Goal: Task Accomplishment & Management: Manage account settings

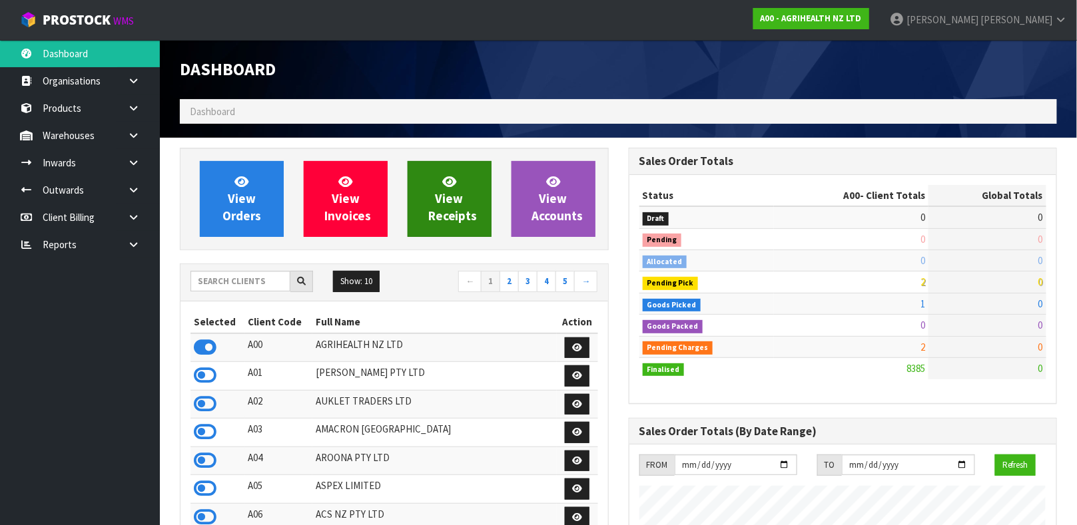
scroll to position [1010, 448]
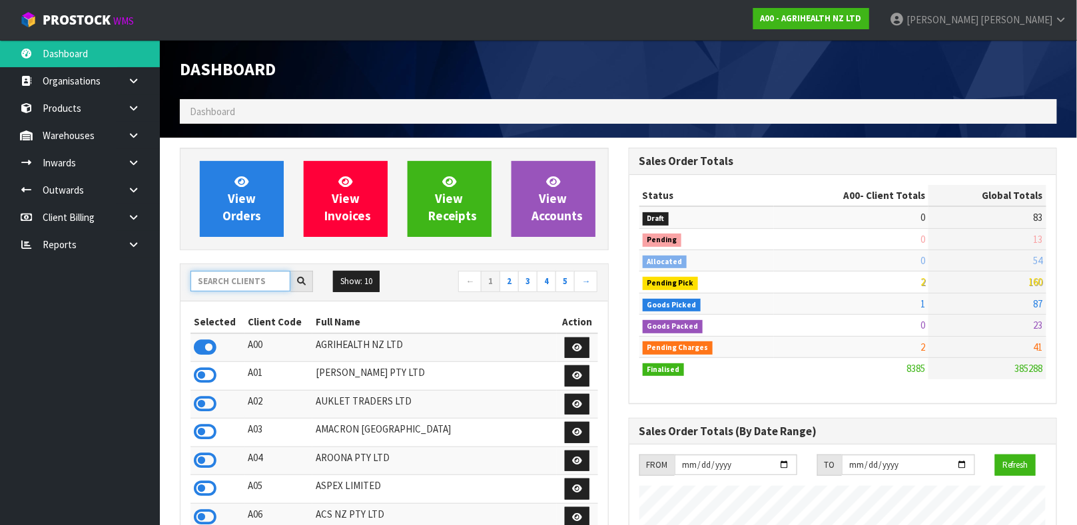
click at [242, 283] on input "text" at bounding box center [240, 281] width 100 height 21
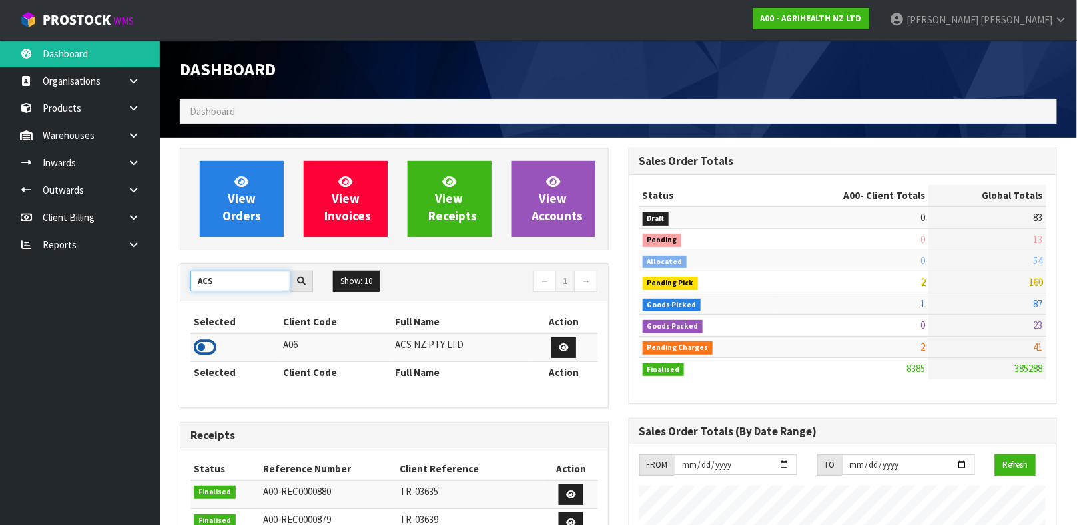
type input "ACS"
click at [211, 350] on icon at bounding box center [205, 348] width 23 height 20
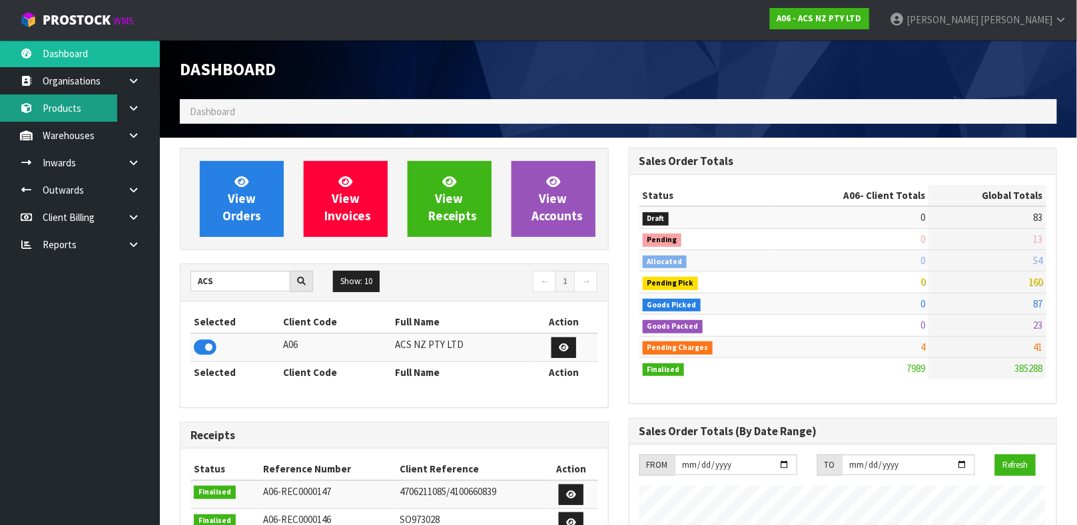
click at [81, 106] on link "Products" at bounding box center [80, 108] width 160 height 27
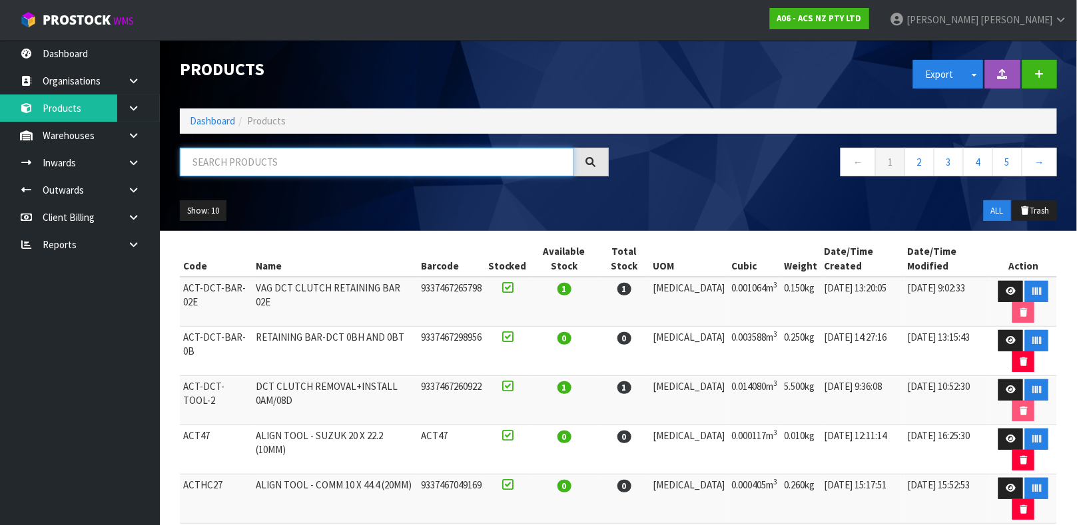
click at [247, 170] on input "text" at bounding box center [377, 162] width 394 height 29
type input "9337467051674"
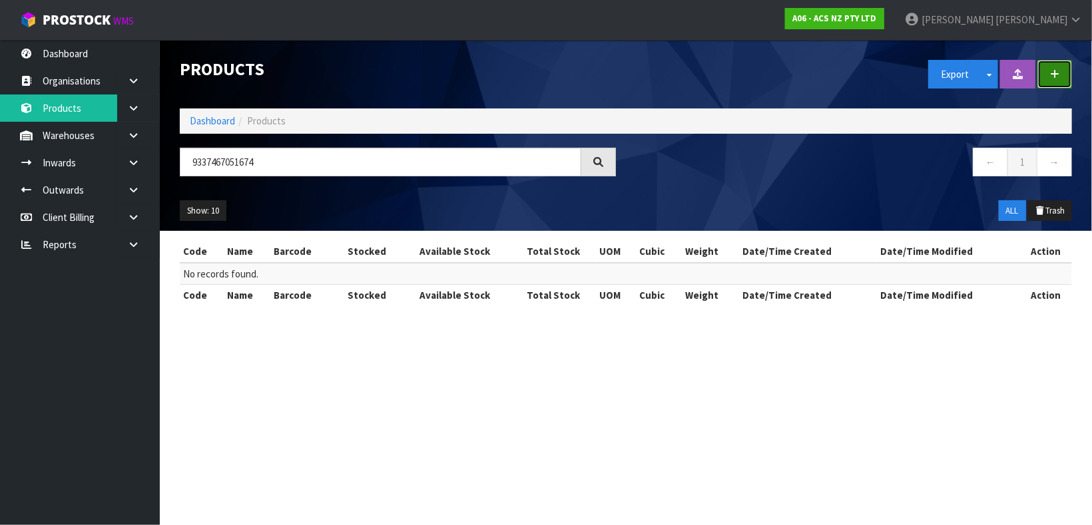
click at [1062, 77] on button "button" at bounding box center [1054, 74] width 35 height 29
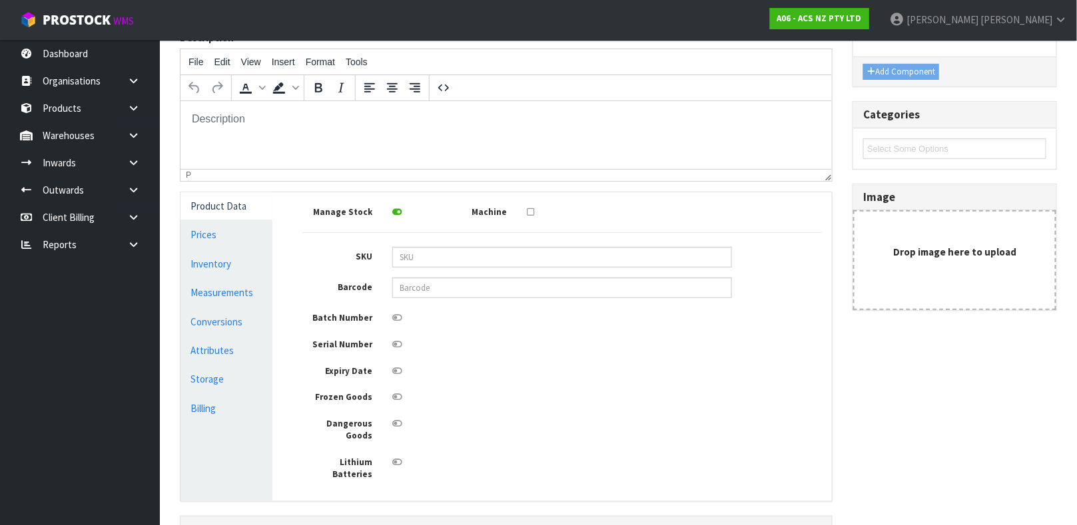
scroll to position [167, 0]
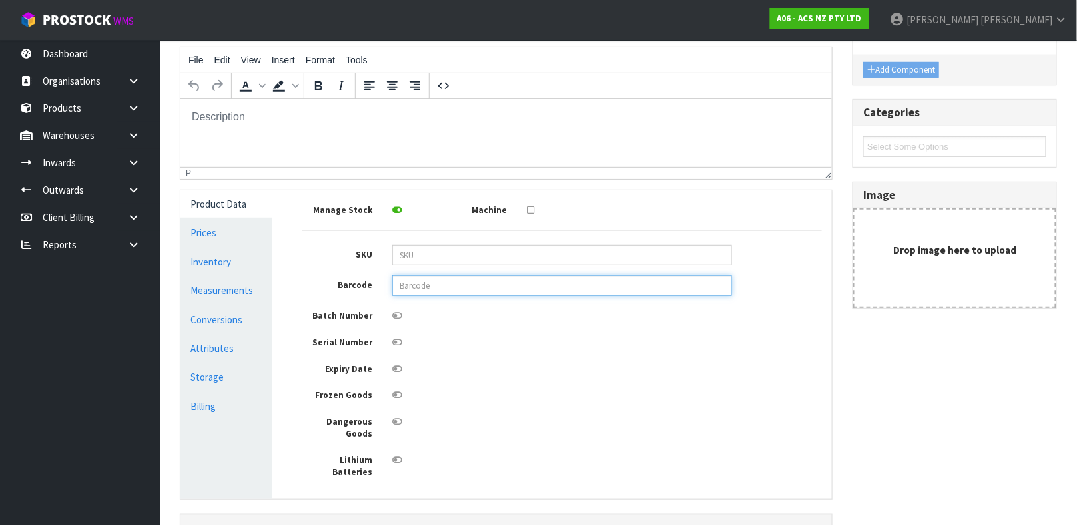
click at [434, 288] on input "text" at bounding box center [562, 286] width 340 height 21
type input "9337467051674"
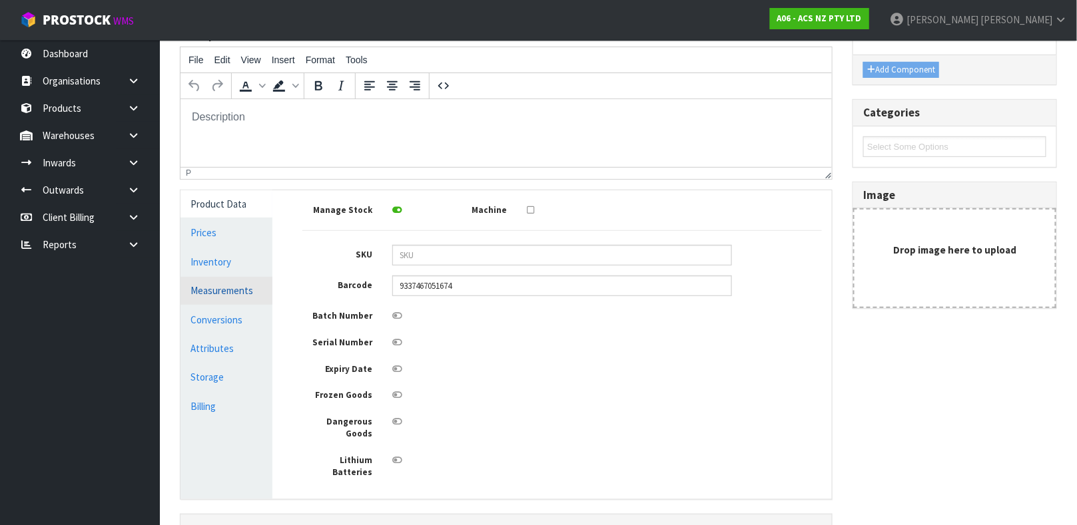
click at [237, 296] on link "Measurements" at bounding box center [226, 290] width 92 height 27
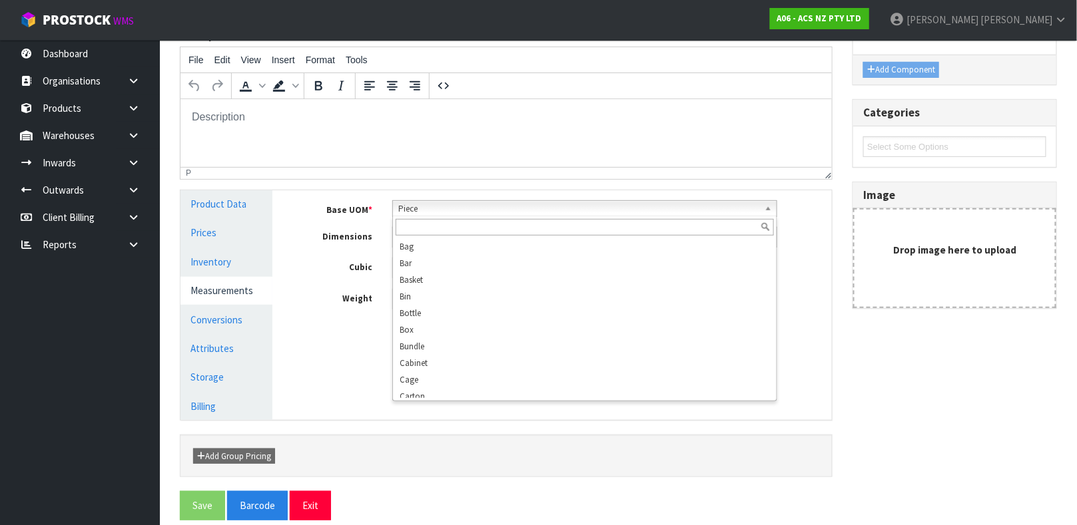
click at [768, 207] on b at bounding box center [770, 208] width 12 height 15
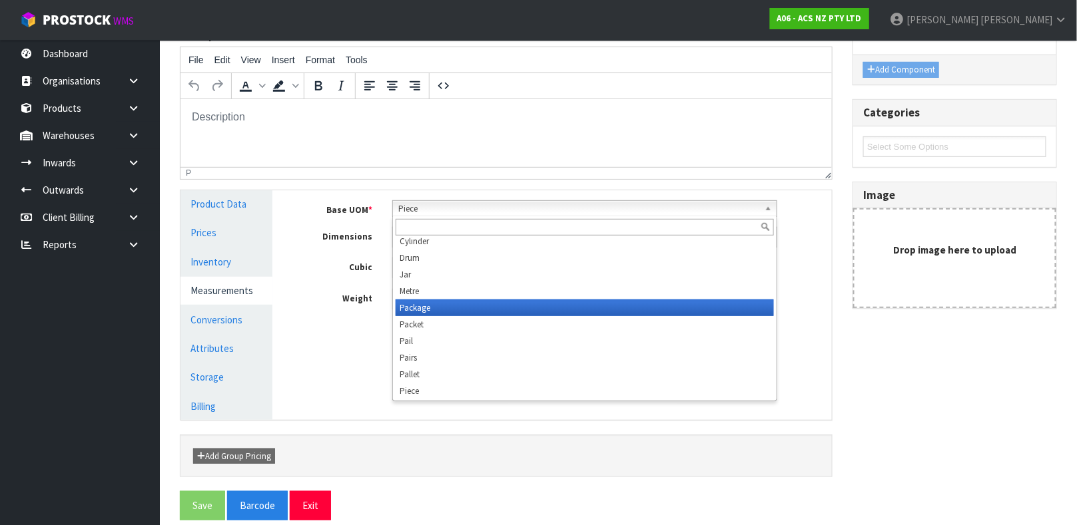
scroll to position [249, 0]
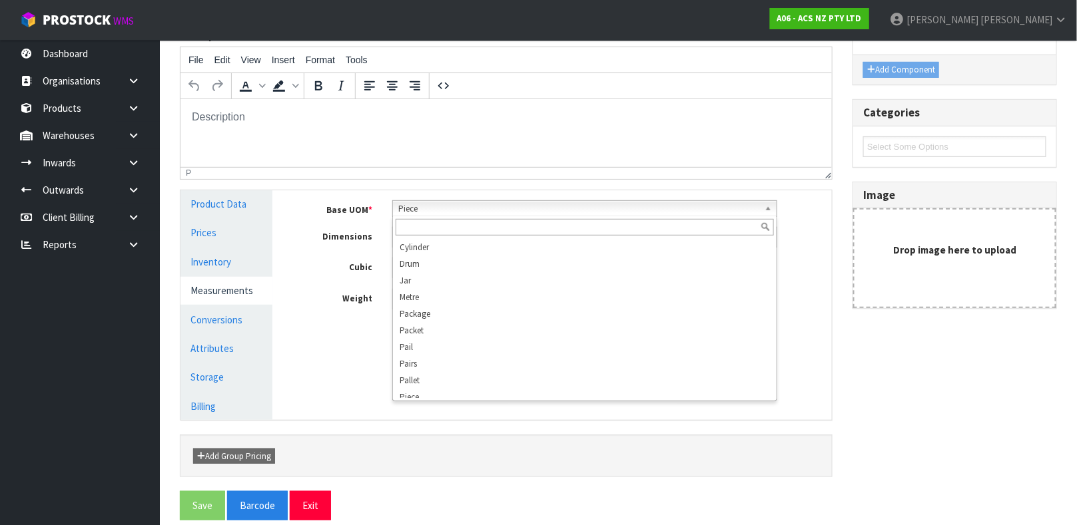
click at [431, 228] on input "text" at bounding box center [585, 227] width 378 height 17
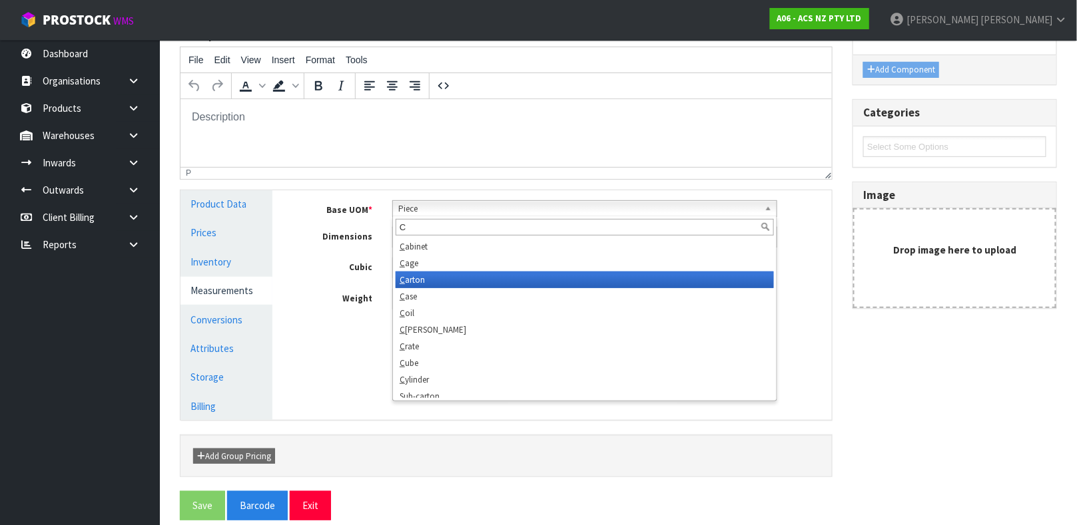
type input "C"
click at [424, 276] on li "C arton" at bounding box center [585, 280] width 378 height 17
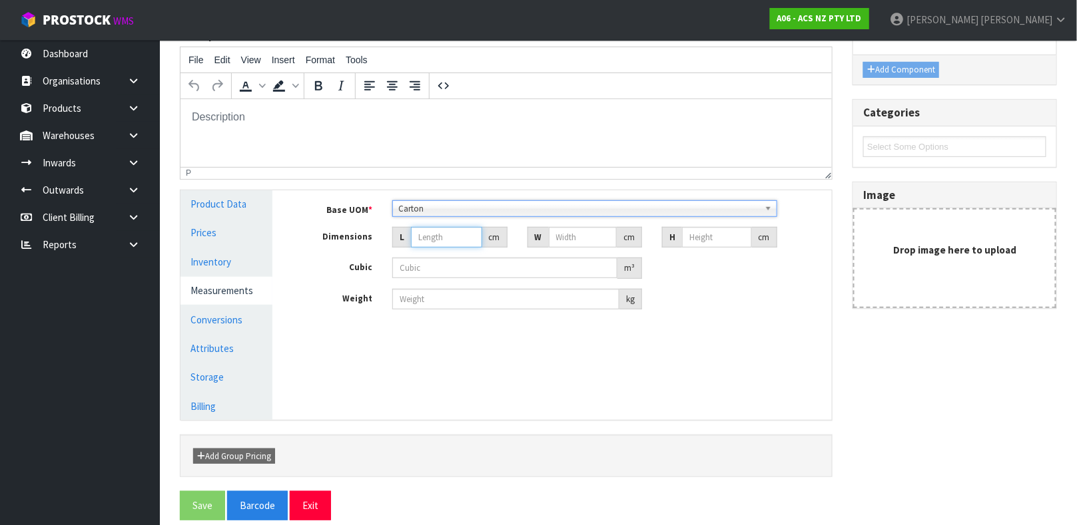
click at [429, 239] on input "number" at bounding box center [446, 237] width 71 height 21
type input "2"
type input "0.000001"
type input "28"
type input "15"
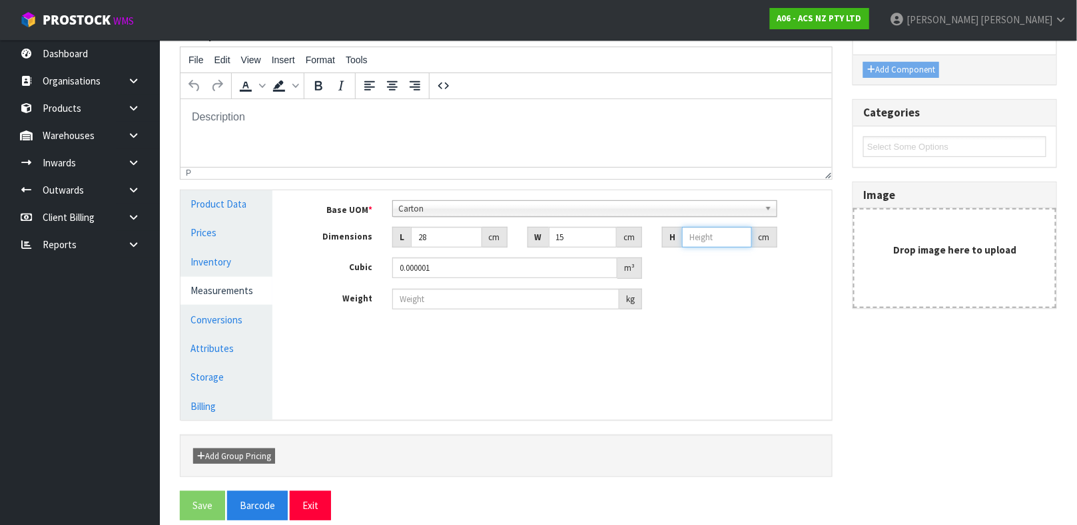
type input "8"
type input "0.00336"
type input "8"
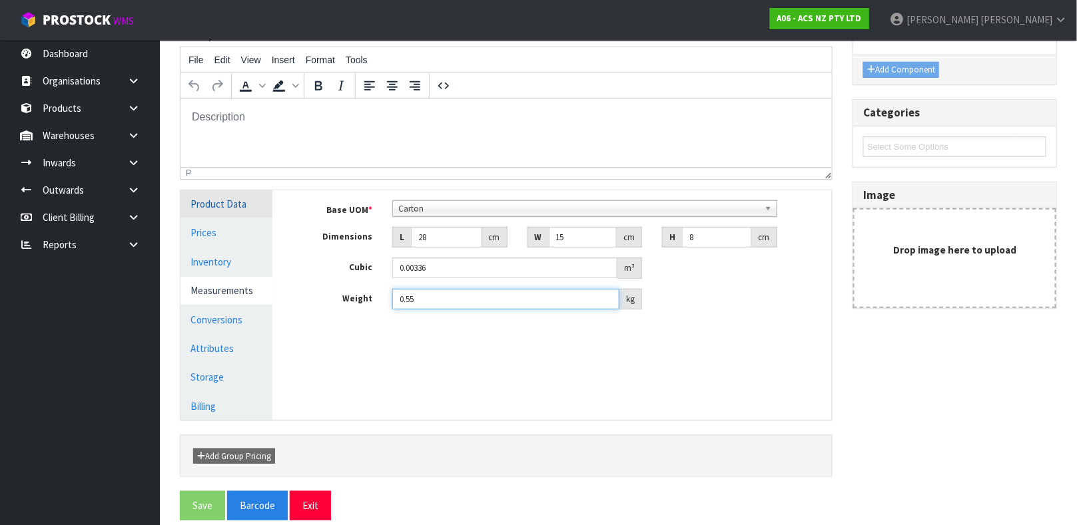
type input "0.55"
click at [234, 208] on link "Product Data" at bounding box center [226, 203] width 92 height 27
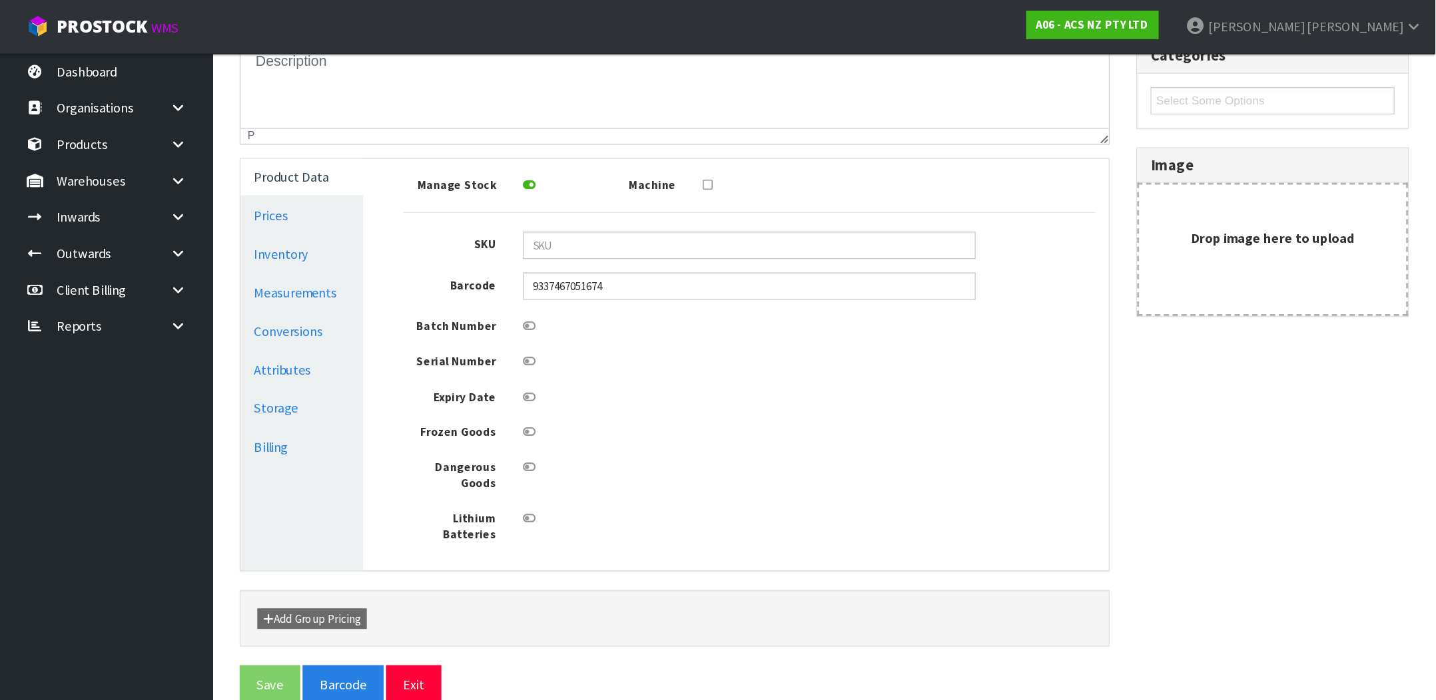
scroll to position [77, 0]
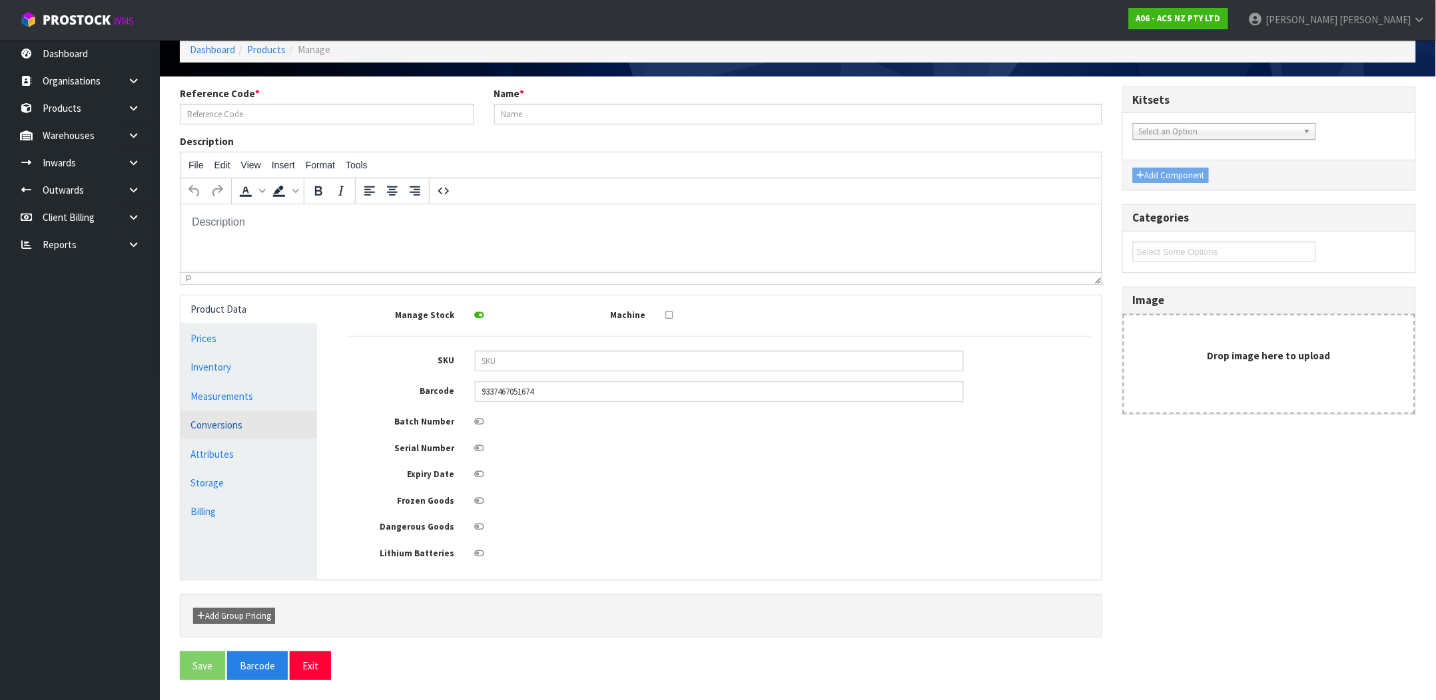
click at [242, 411] on link "Conversions" at bounding box center [248, 424] width 136 height 27
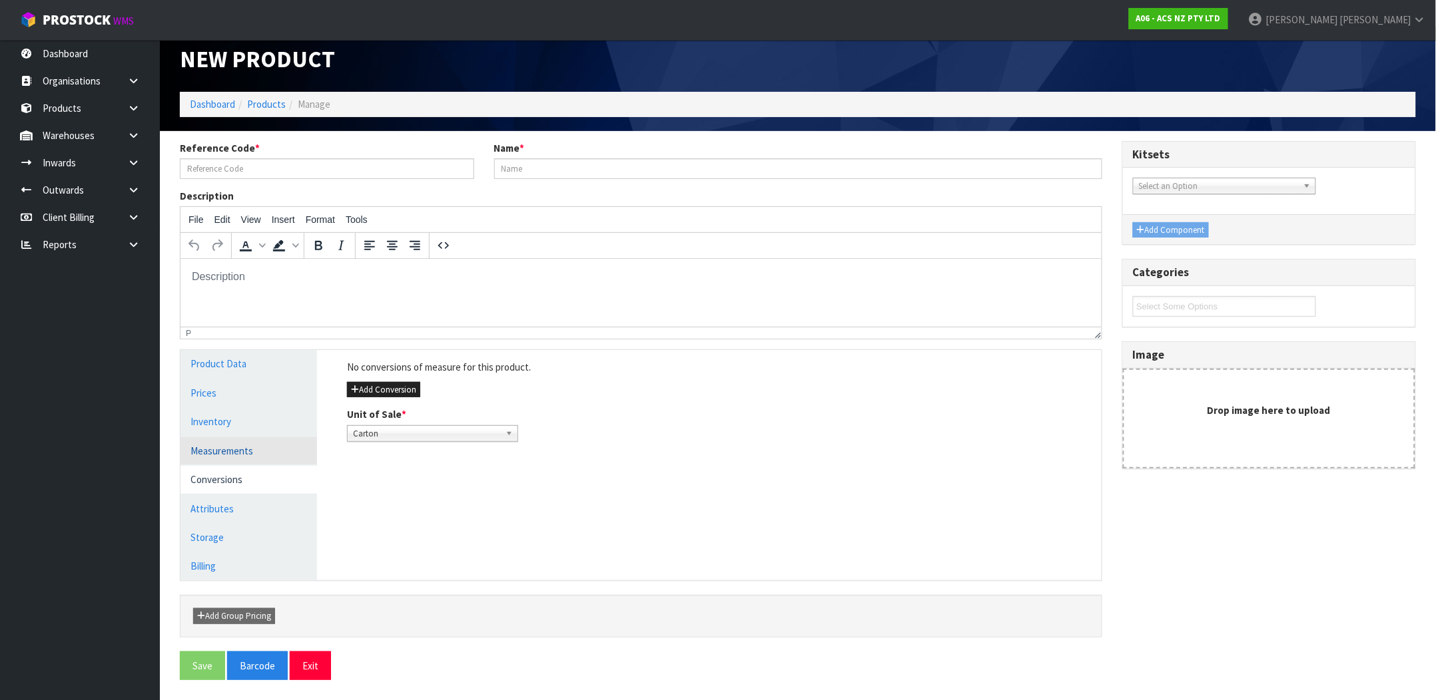
click at [232, 451] on link "Measurements" at bounding box center [248, 450] width 136 height 27
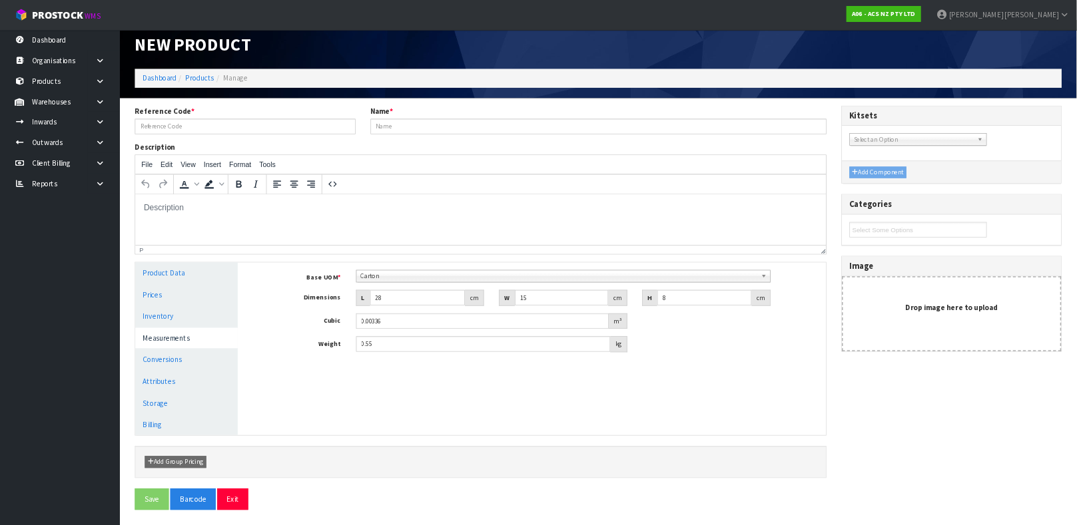
scroll to position [0, 0]
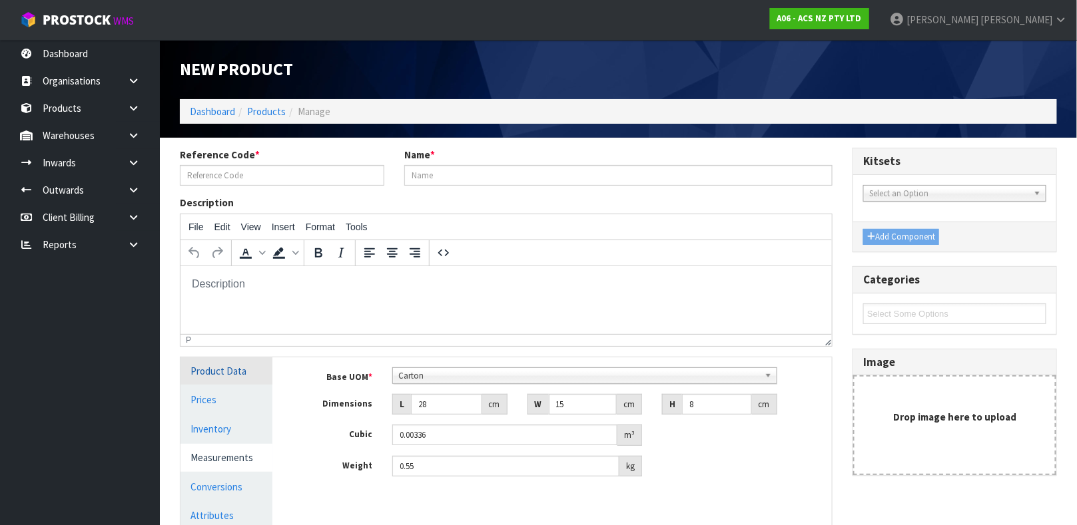
click at [239, 375] on link "Product Data" at bounding box center [226, 371] width 92 height 27
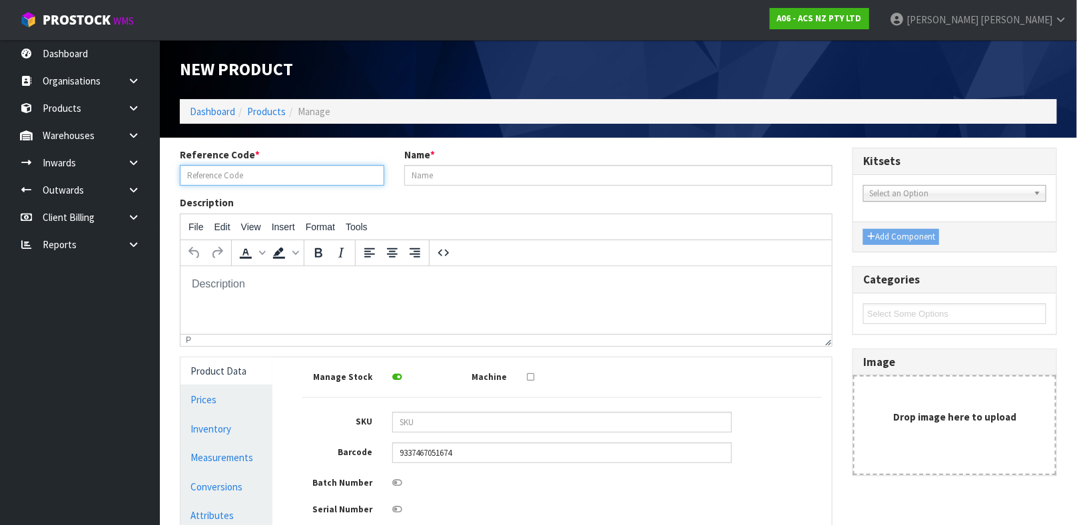
click at [243, 180] on input "text" at bounding box center [282, 175] width 204 height 21
type input "MCFD036"
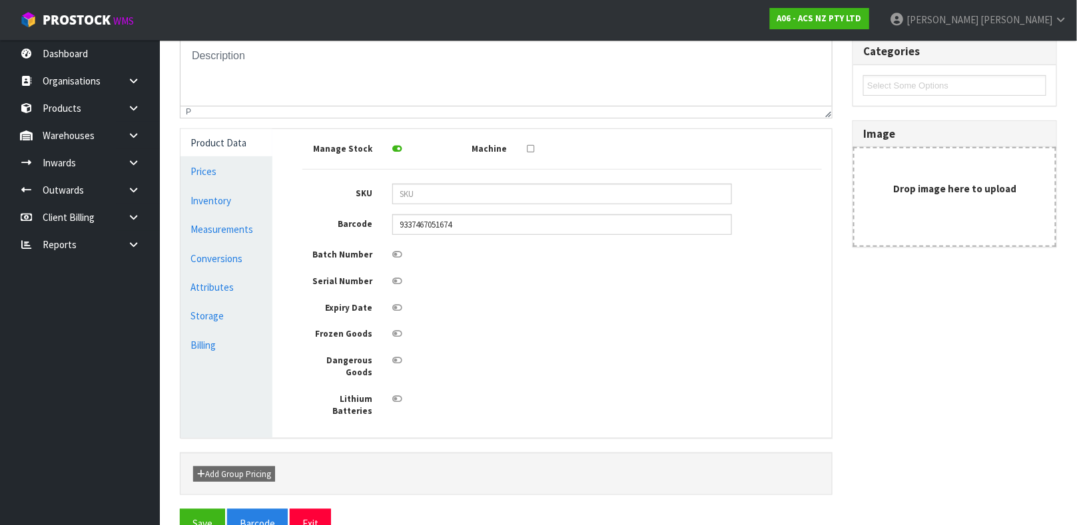
scroll to position [238, 0]
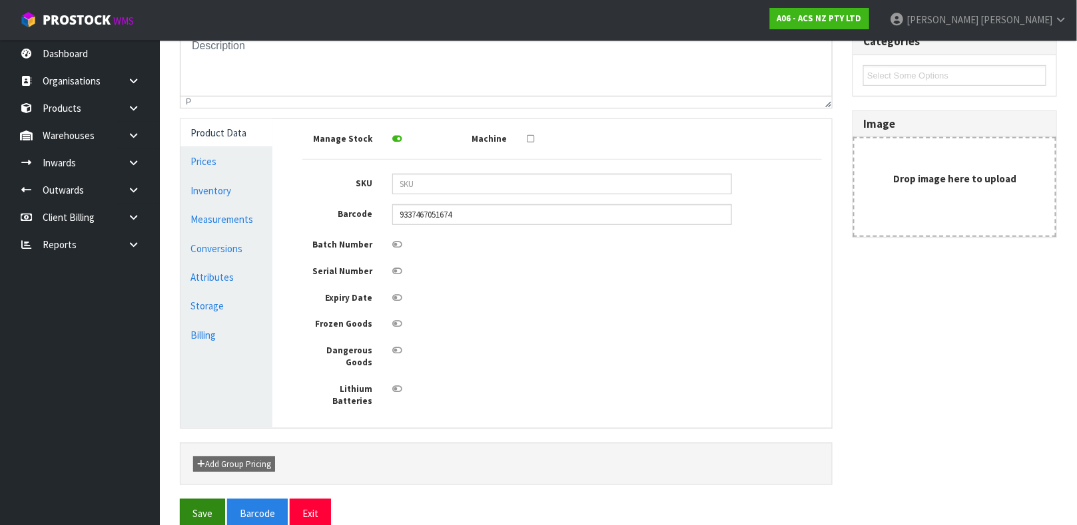
type input "CLUTCH M/CYL FORD 15.87MM (5/8)"
click at [191, 499] on button "Save" at bounding box center [202, 513] width 45 height 29
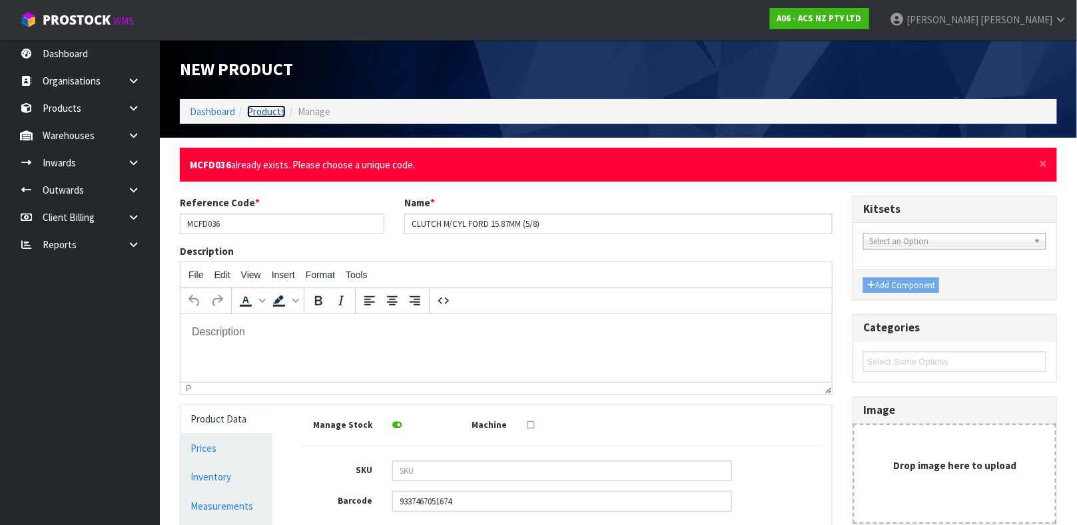
click at [282, 109] on link "Products" at bounding box center [266, 111] width 39 height 13
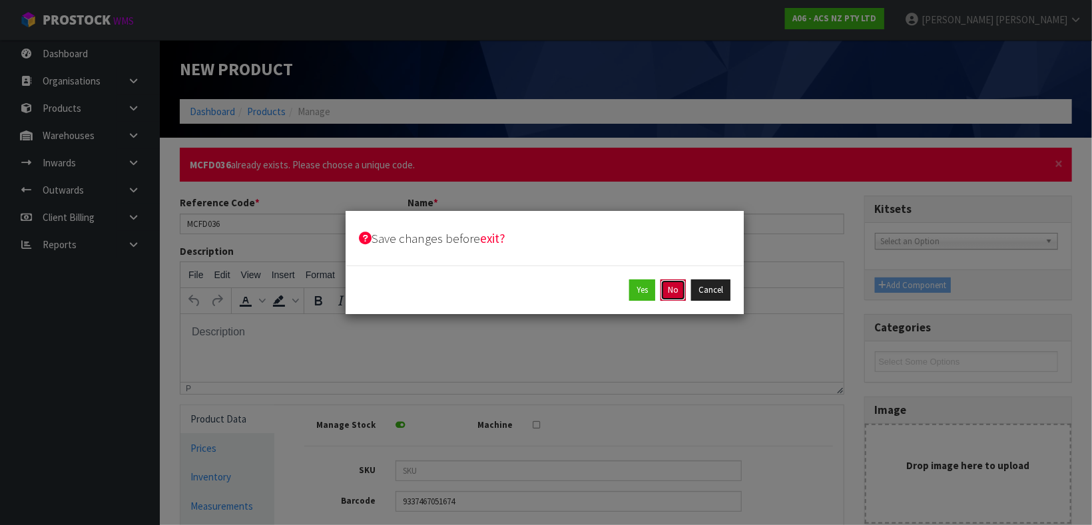
click at [664, 286] on button "No" at bounding box center [673, 290] width 25 height 21
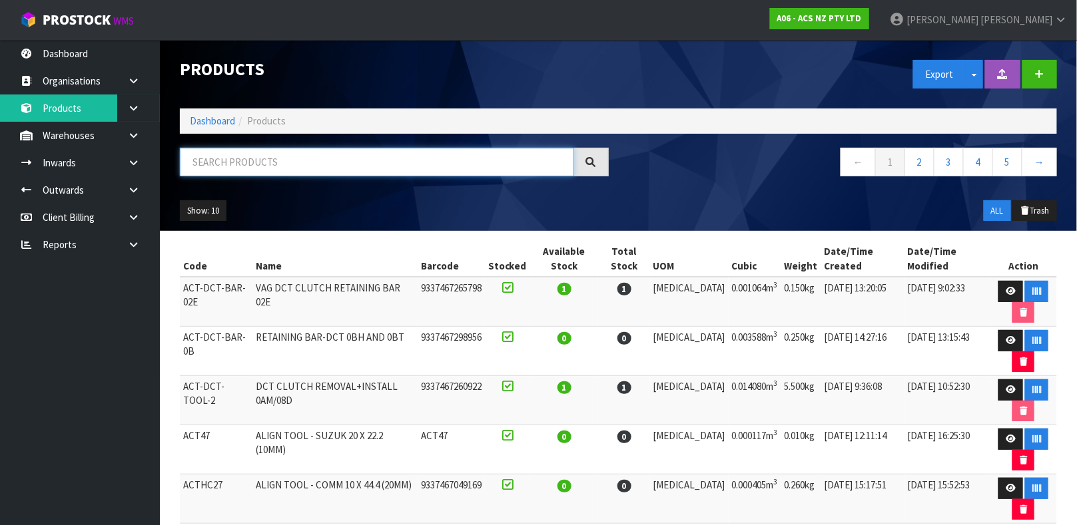
click at [542, 159] on input "text" at bounding box center [377, 162] width 394 height 29
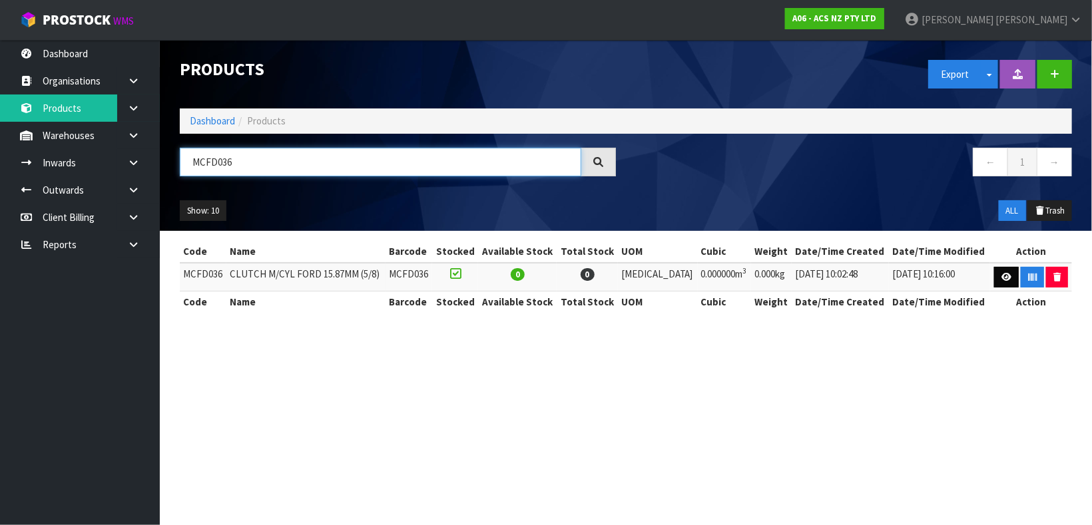
type input "MCFD036"
click at [1004, 271] on link at bounding box center [1006, 277] width 25 height 21
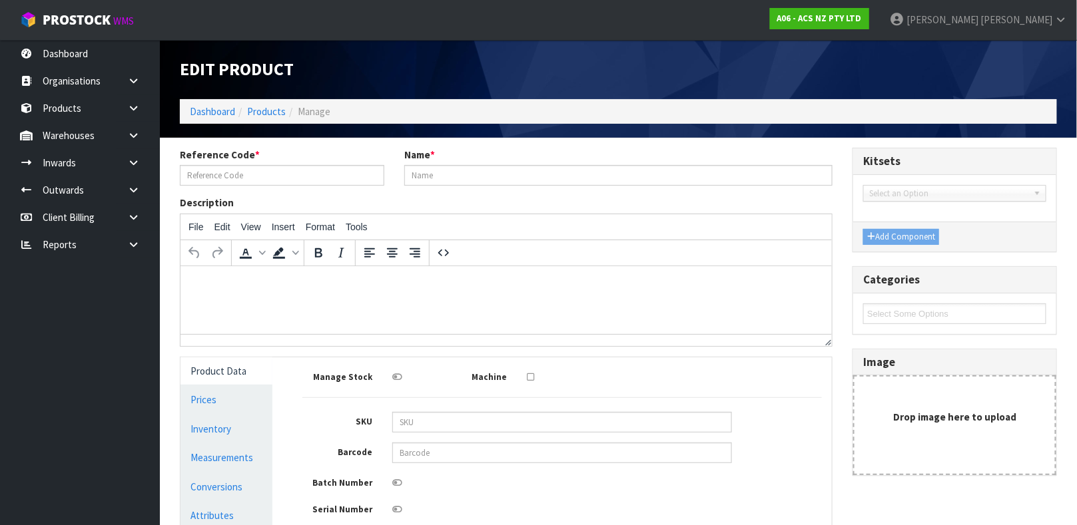
type input "MCFD036"
type input "CLUTCH M/CYL FORD 15.87MM (5/8)"
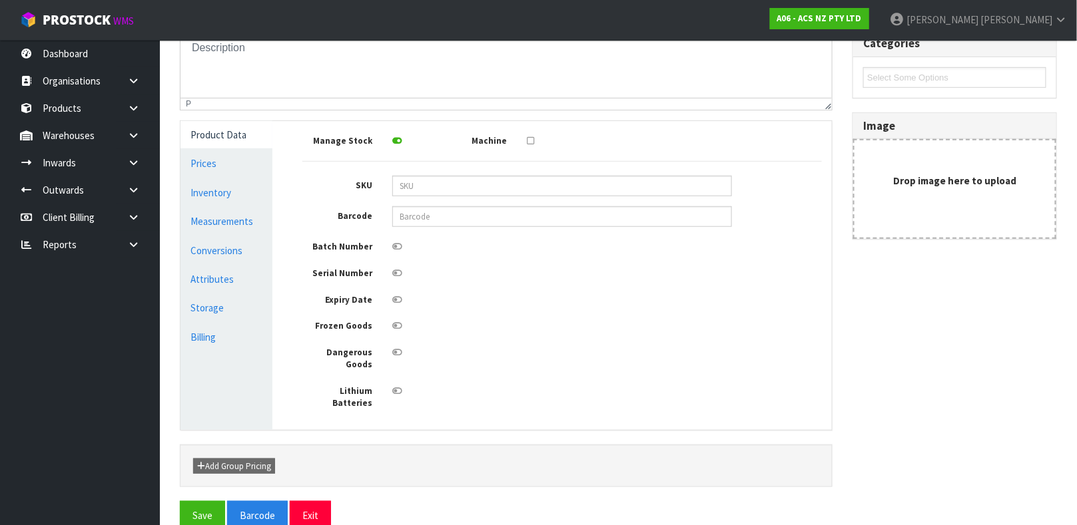
scroll to position [238, 0]
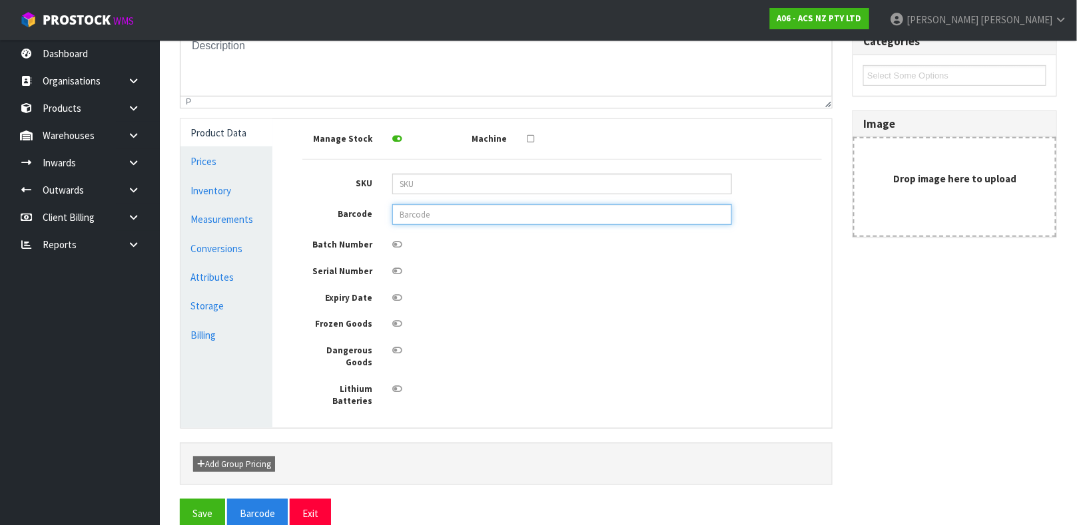
click at [495, 212] on input "text" at bounding box center [562, 214] width 340 height 21
type input "9337467051674"
click at [180, 499] on button "Save" at bounding box center [202, 513] width 45 height 29
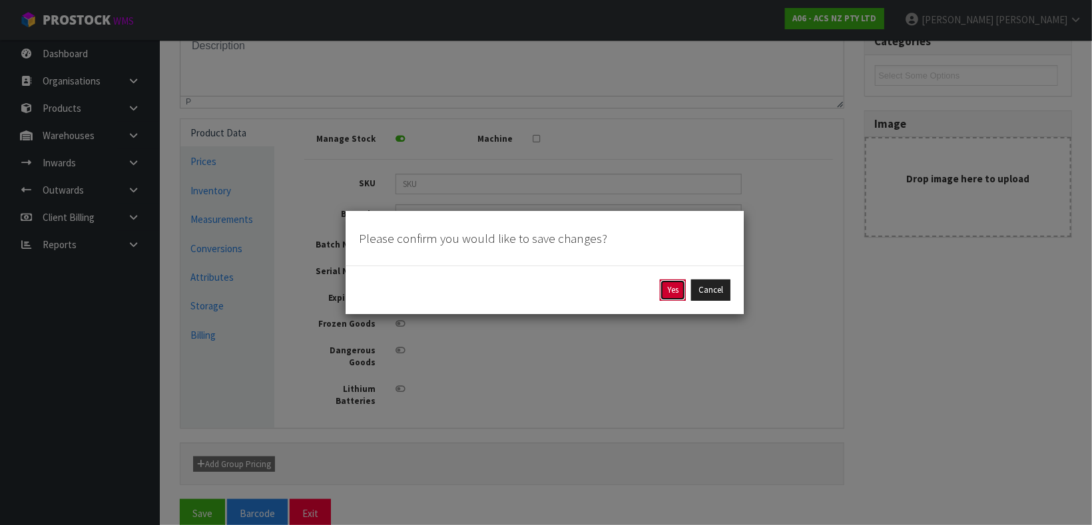
click at [673, 288] on button "Yes" at bounding box center [673, 290] width 26 height 21
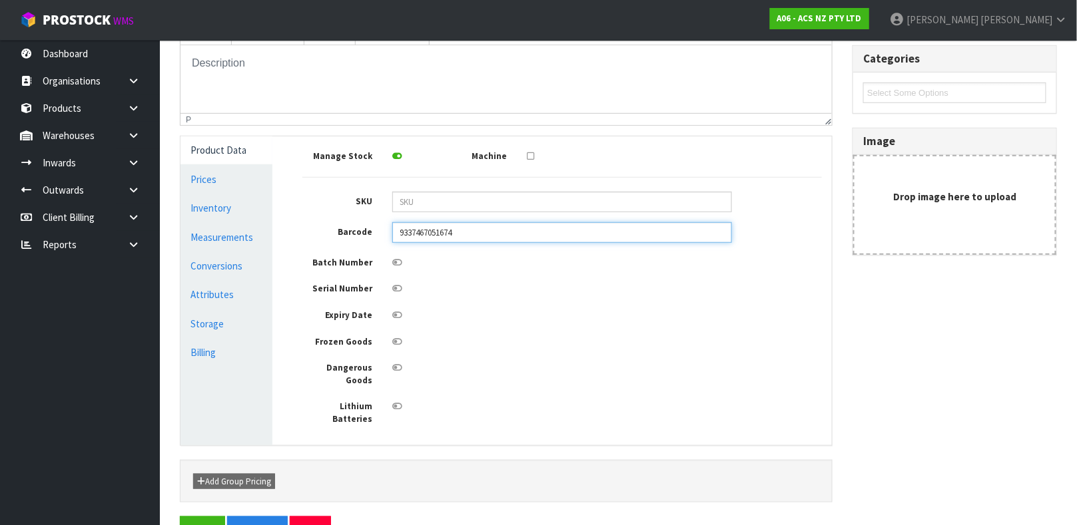
scroll to position [286, 0]
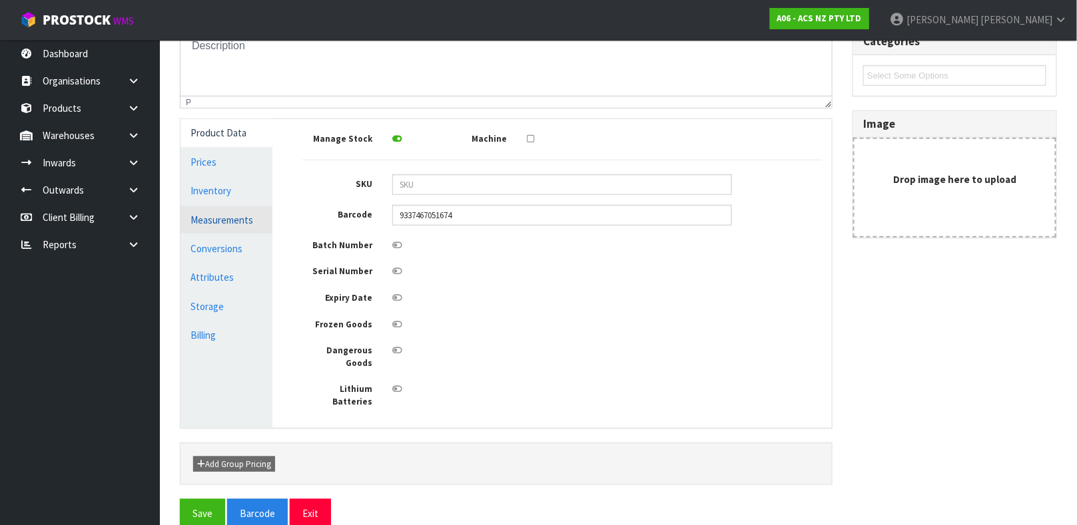
click at [234, 224] on link "Measurements" at bounding box center [226, 219] width 92 height 27
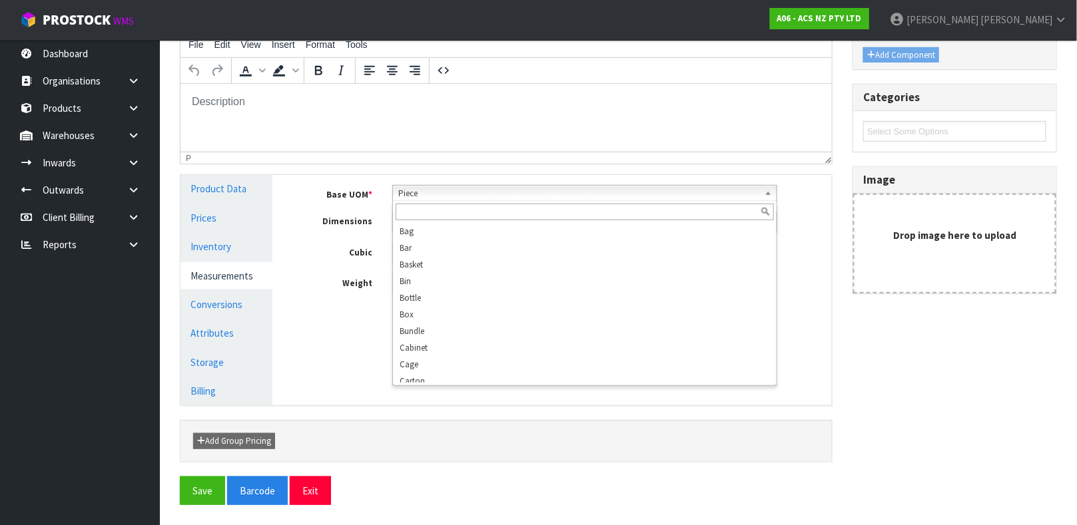
click at [766, 194] on b at bounding box center [770, 193] width 12 height 15
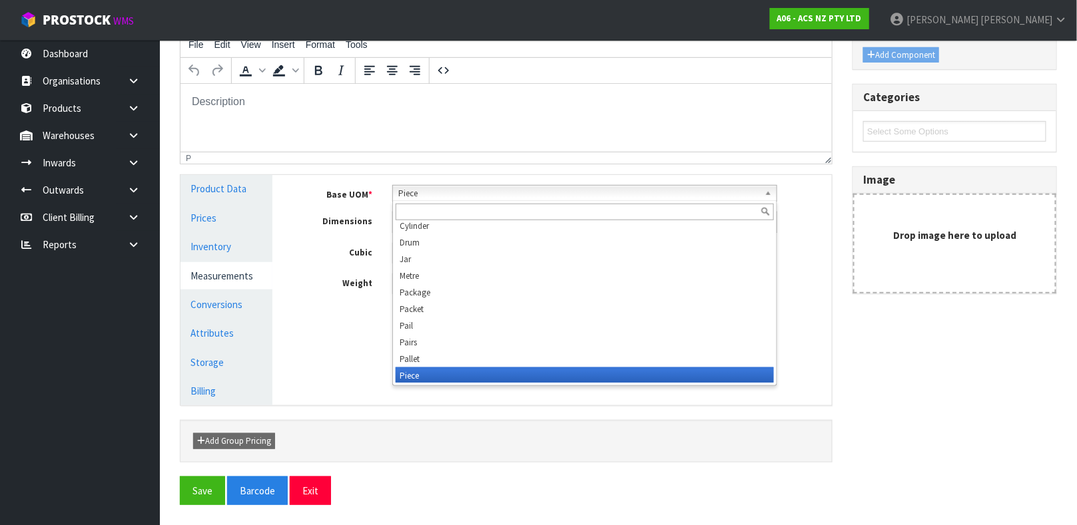
click at [489, 214] on input "text" at bounding box center [585, 212] width 378 height 17
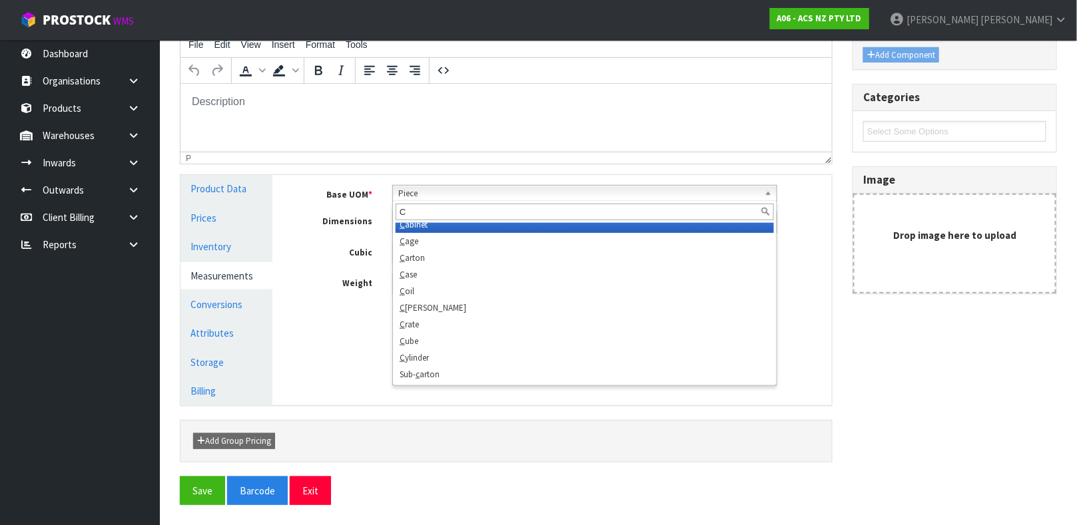
scroll to position [0, 0]
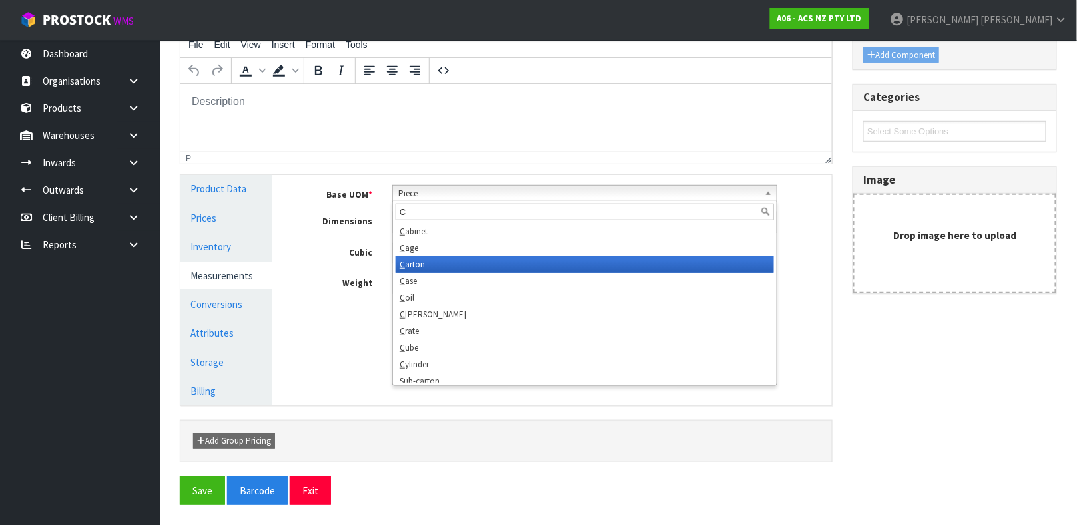
type input "C"
click at [465, 262] on li "C arton" at bounding box center [585, 264] width 378 height 17
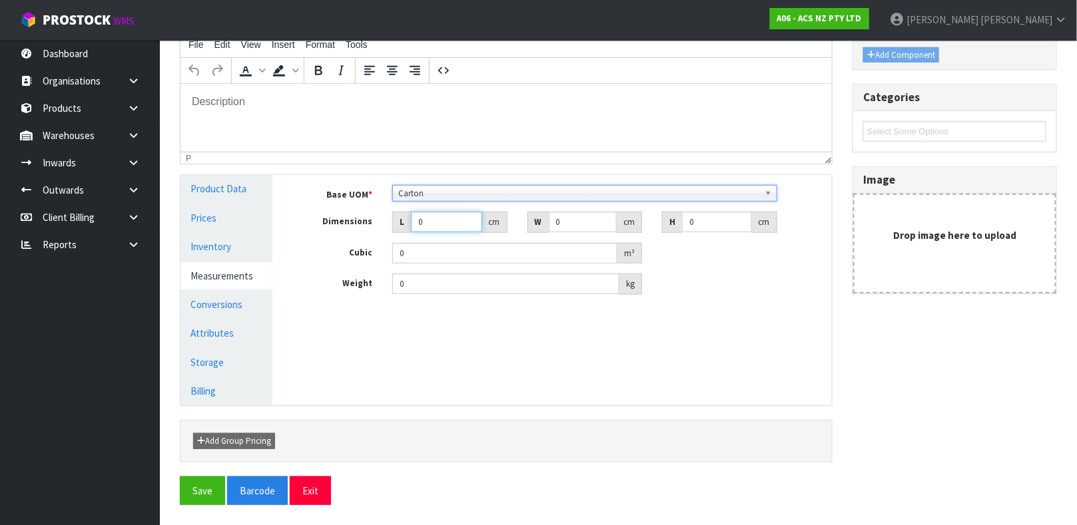
click at [441, 221] on input "0" at bounding box center [446, 222] width 71 height 21
type input "0.000001"
type input "28"
type input "15"
type input "8"
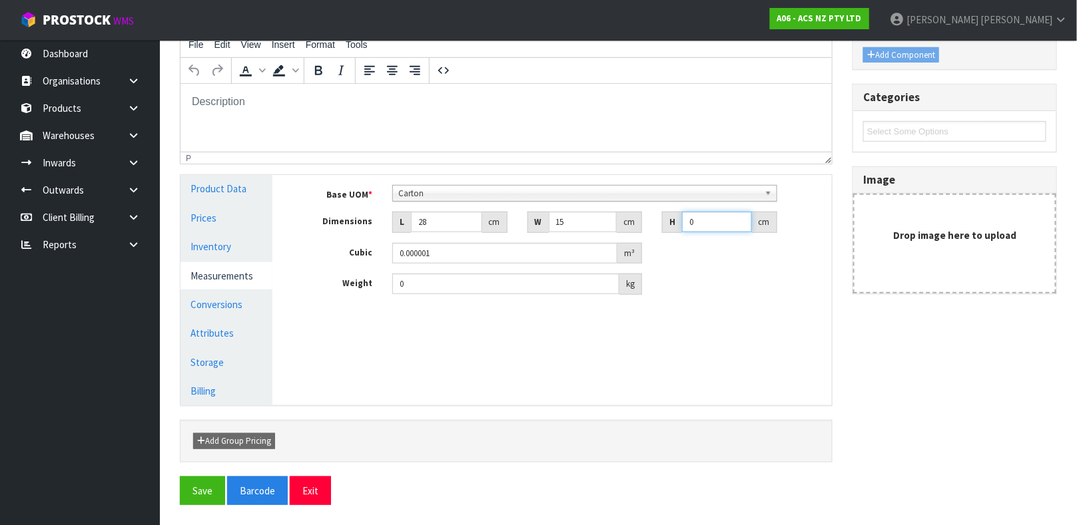
type input "0.00336"
type input "8"
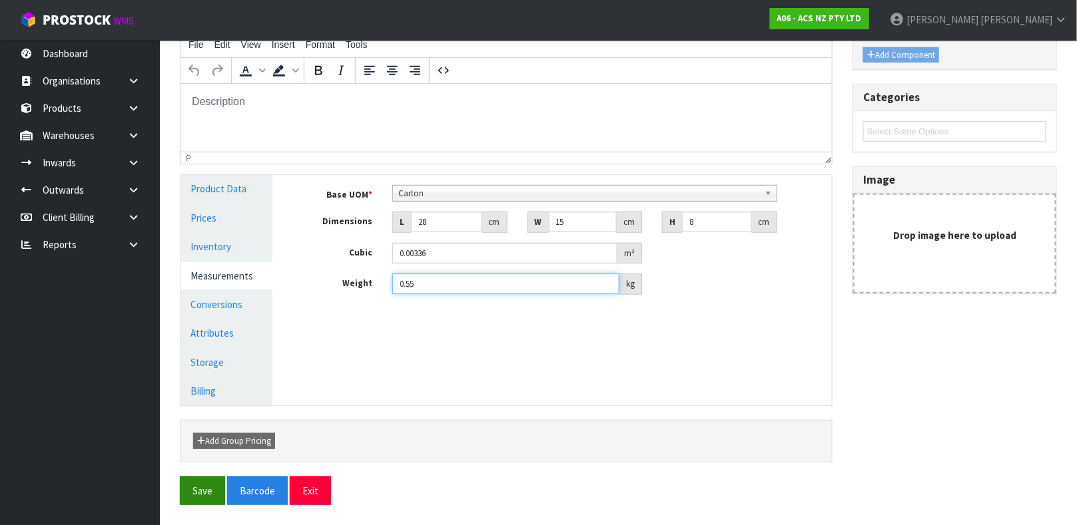
type input "0.55"
click at [201, 479] on button "Save" at bounding box center [202, 491] width 45 height 29
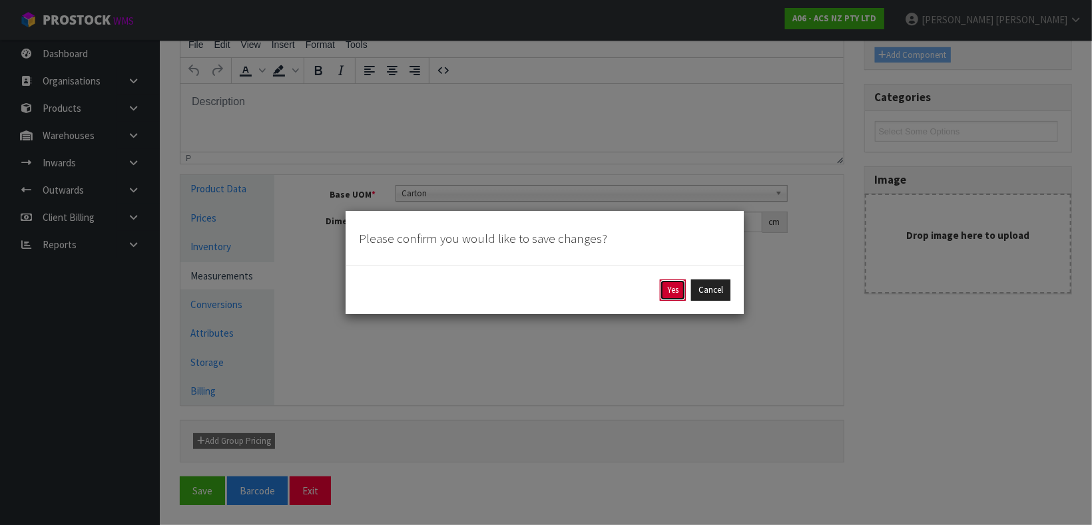
click at [674, 293] on button "Yes" at bounding box center [673, 290] width 26 height 21
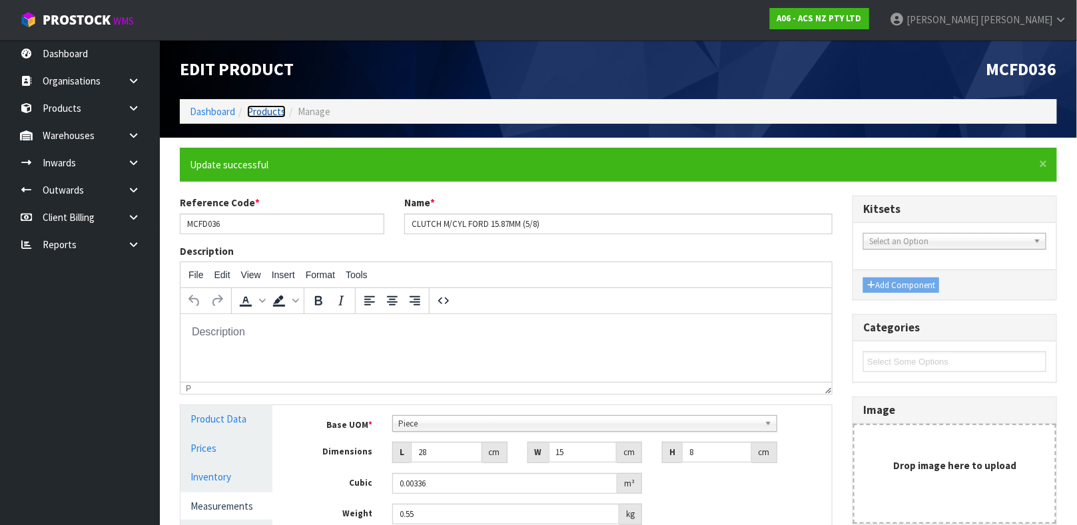
click at [264, 112] on link "Products" at bounding box center [266, 111] width 39 height 13
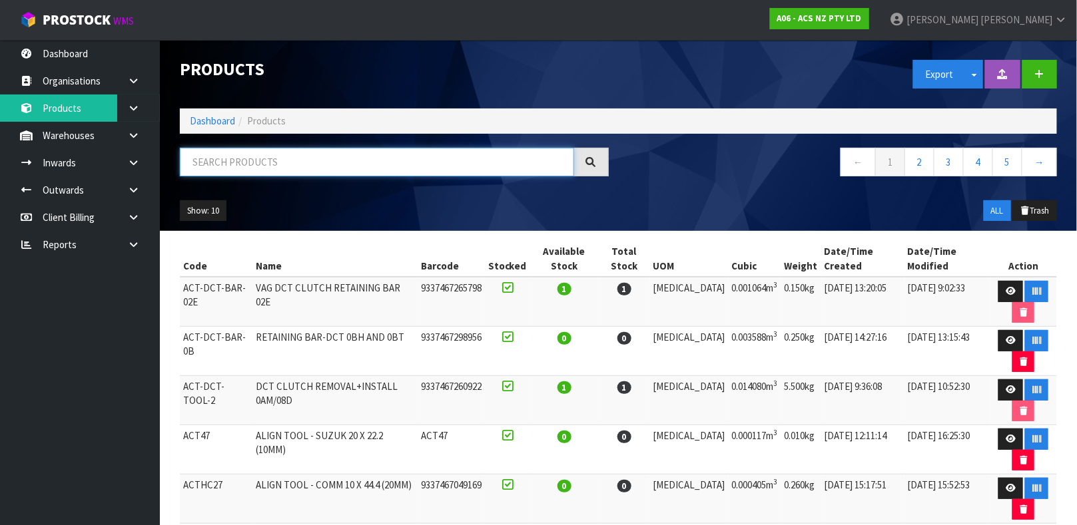
click at [258, 163] on input "text" at bounding box center [377, 162] width 394 height 29
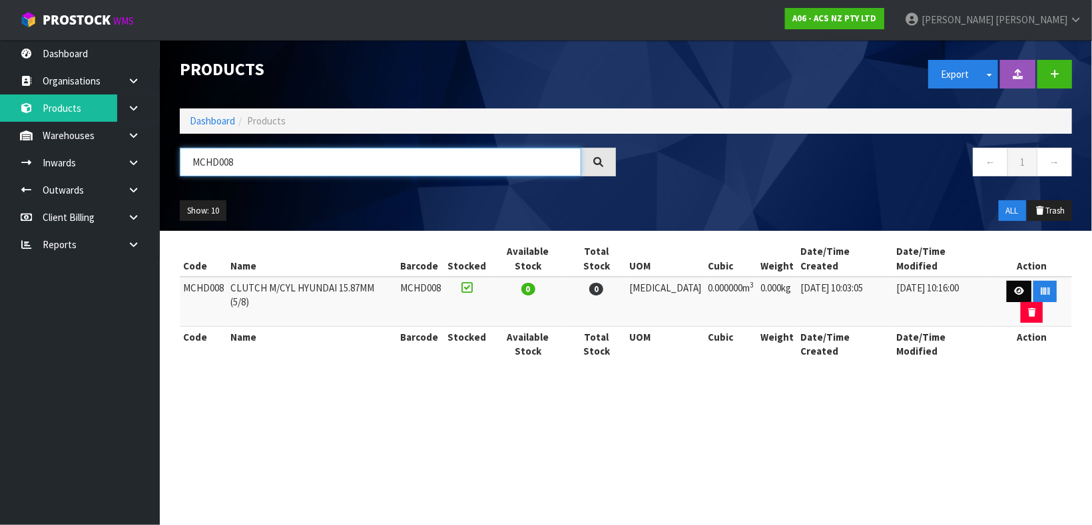
type input "MCHD008"
click at [1014, 287] on icon at bounding box center [1019, 291] width 10 height 9
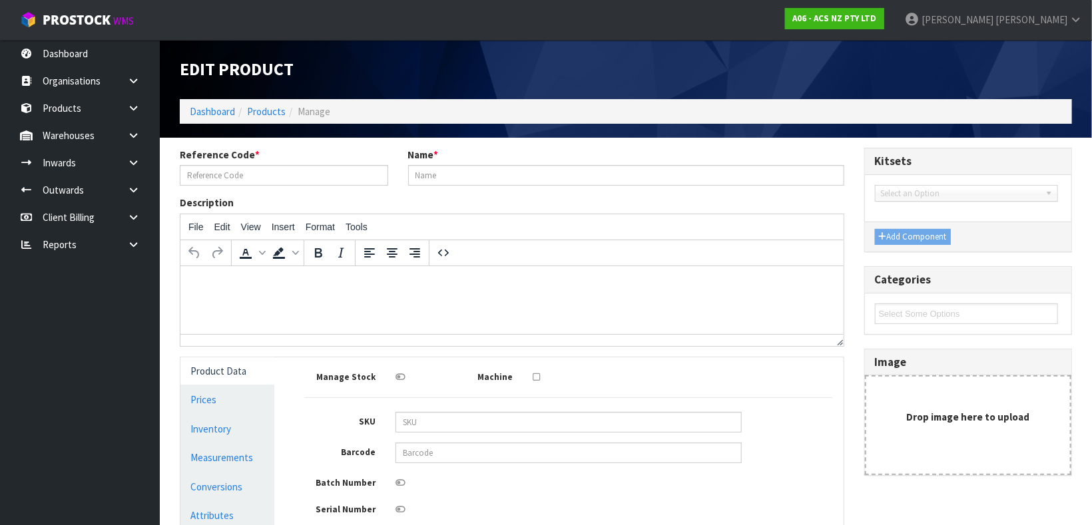
type input "MCHD008"
type input "CLUTCH M/CYL HYUNDAI 15.87MM (5/8)"
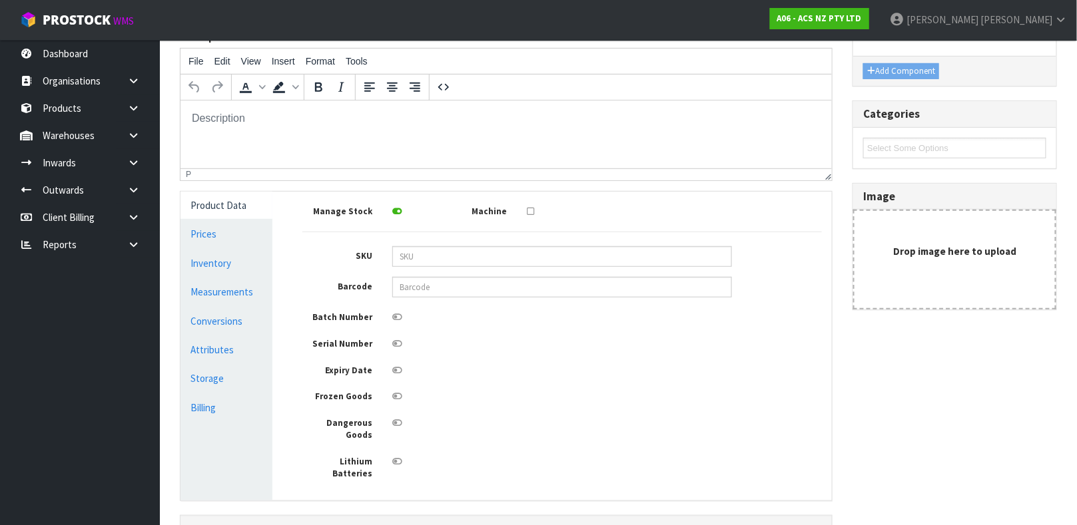
scroll to position [172, 0]
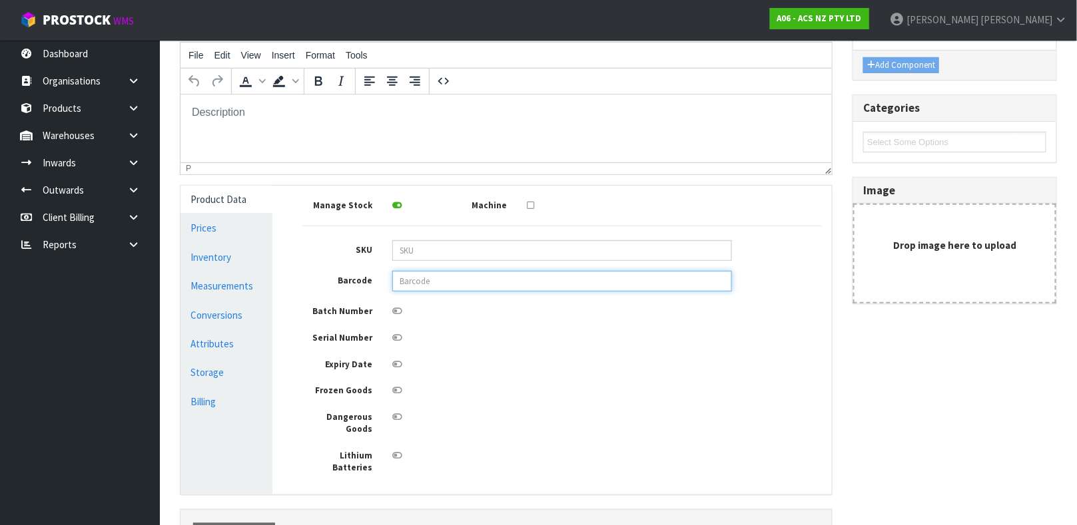
click at [412, 290] on input "text" at bounding box center [562, 281] width 340 height 21
type input "9337467062441"
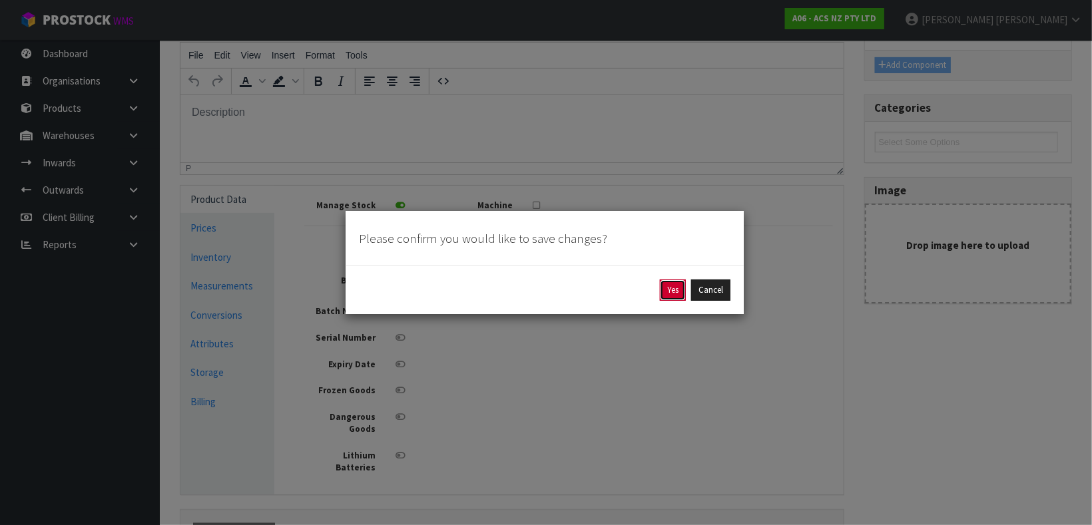
click at [670, 294] on button "Yes" at bounding box center [673, 290] width 26 height 21
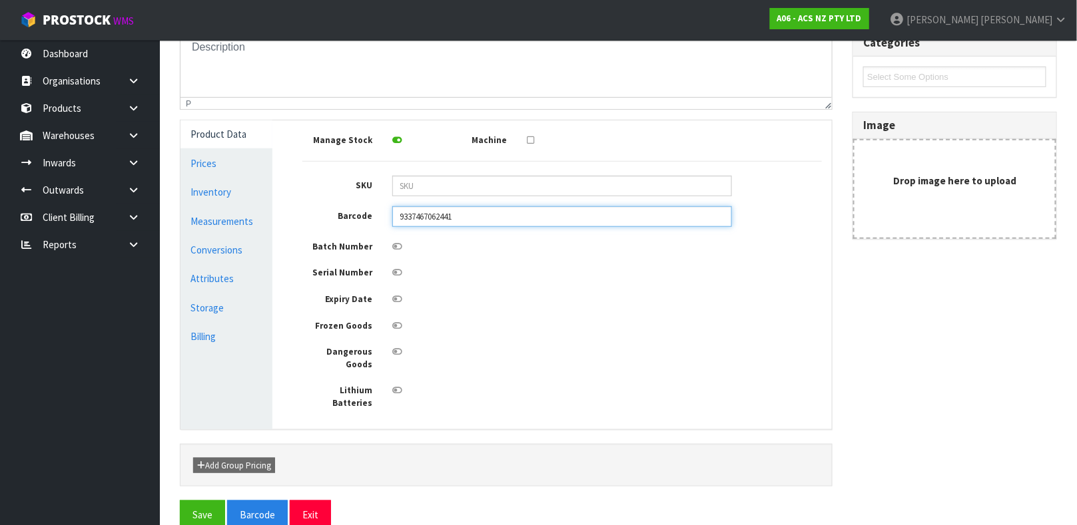
scroll to position [286, 0]
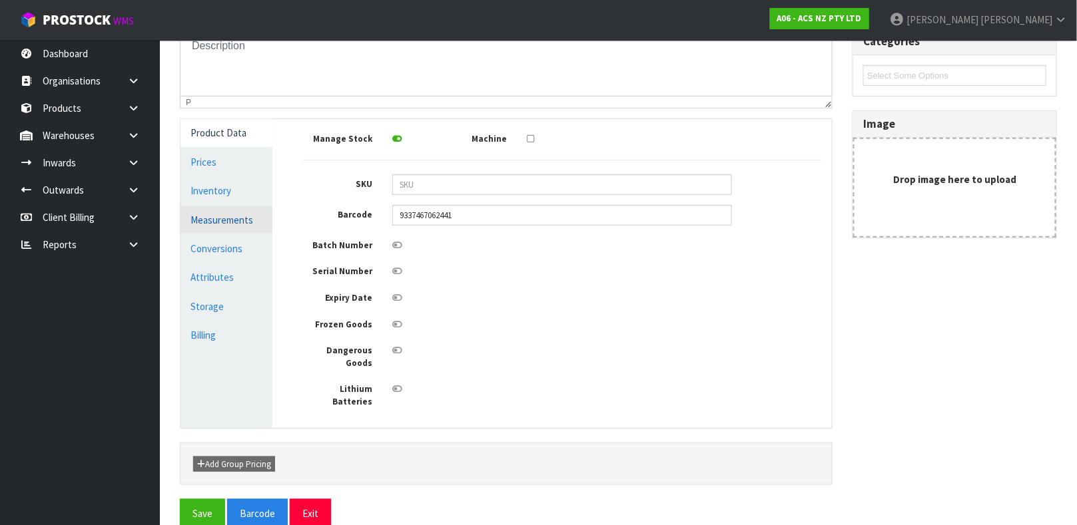
click at [248, 218] on link "Measurements" at bounding box center [226, 219] width 92 height 27
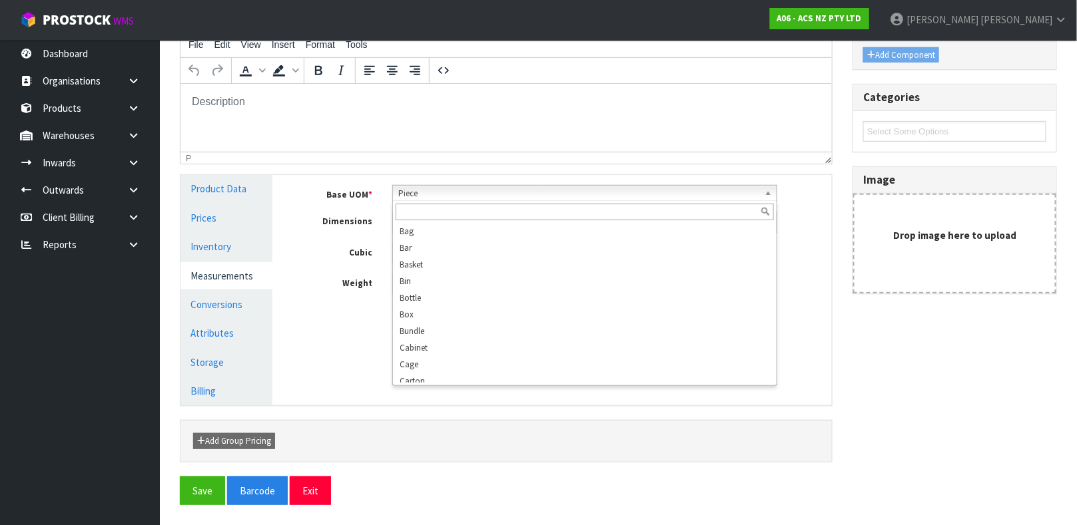
click at [577, 191] on span "Piece" at bounding box center [578, 194] width 361 height 16
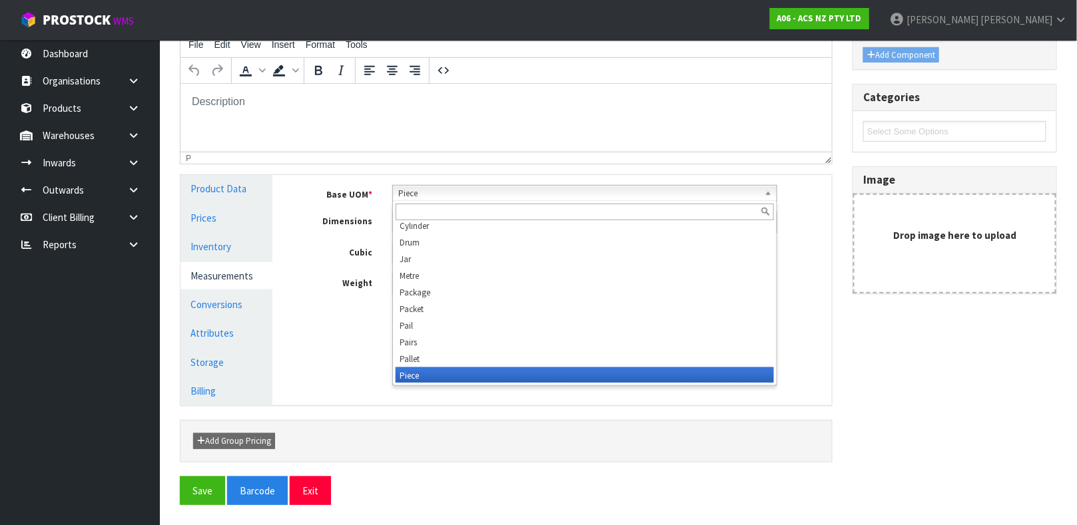
scroll to position [249, 0]
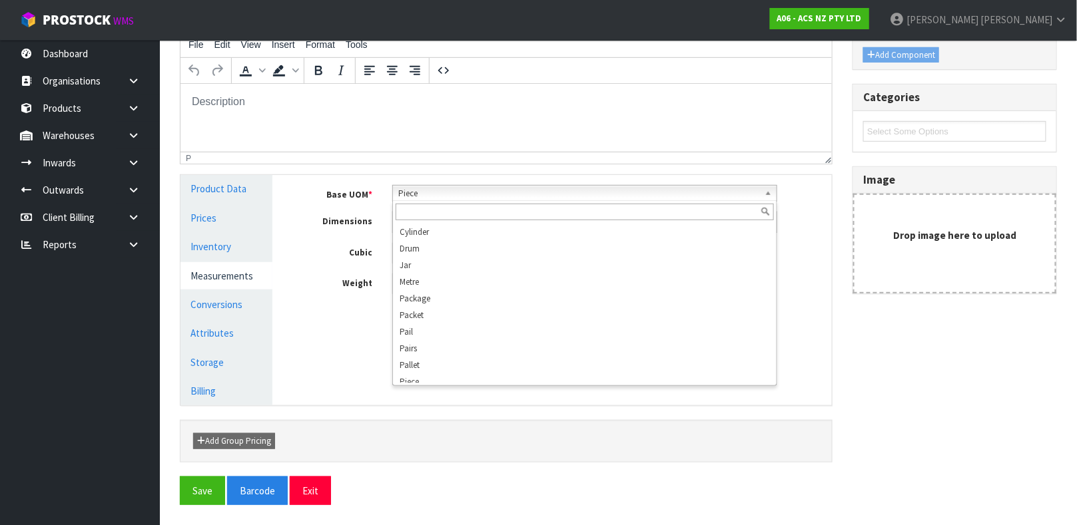
click at [461, 212] on input "text" at bounding box center [585, 212] width 378 height 17
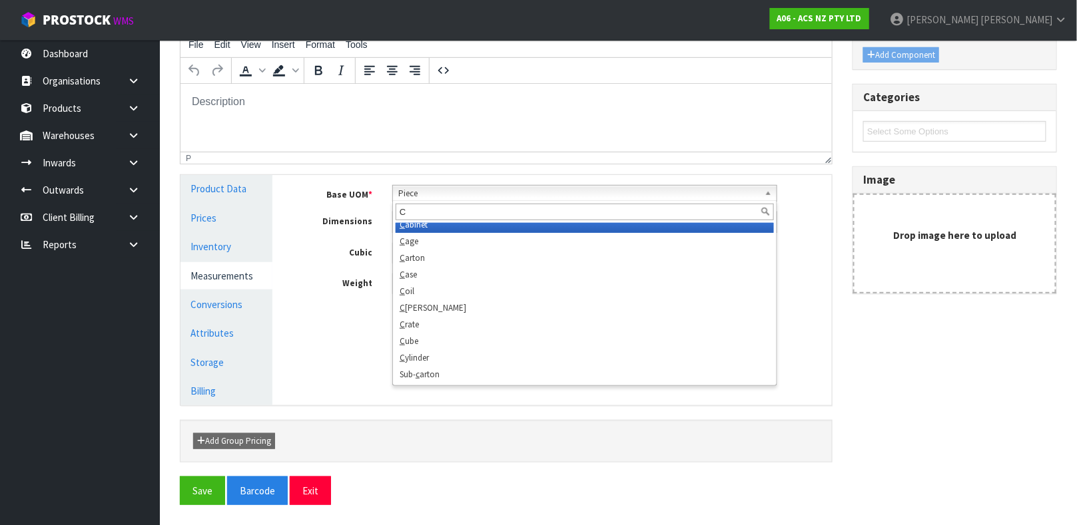
scroll to position [0, 0]
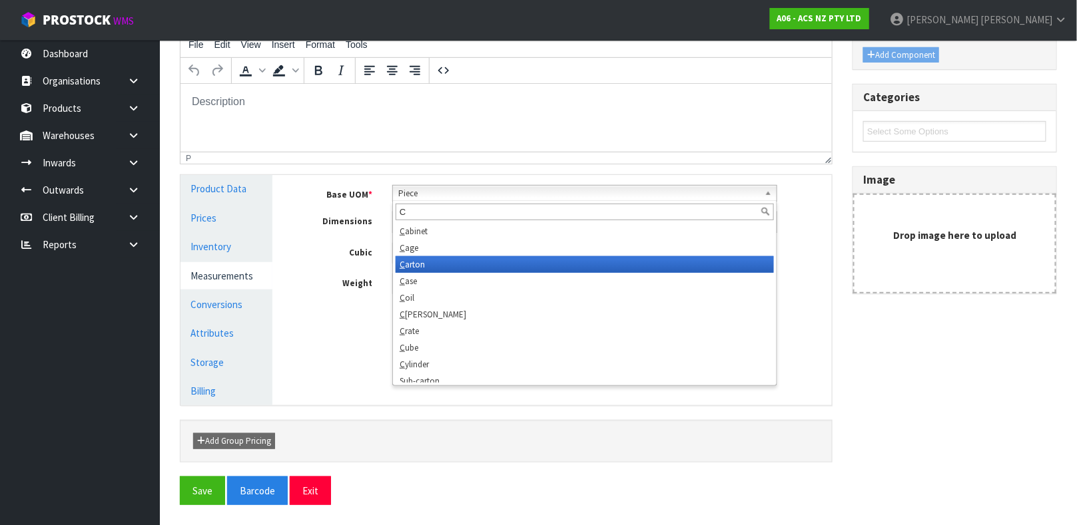
type input "C"
click at [450, 257] on li "C arton" at bounding box center [585, 264] width 378 height 17
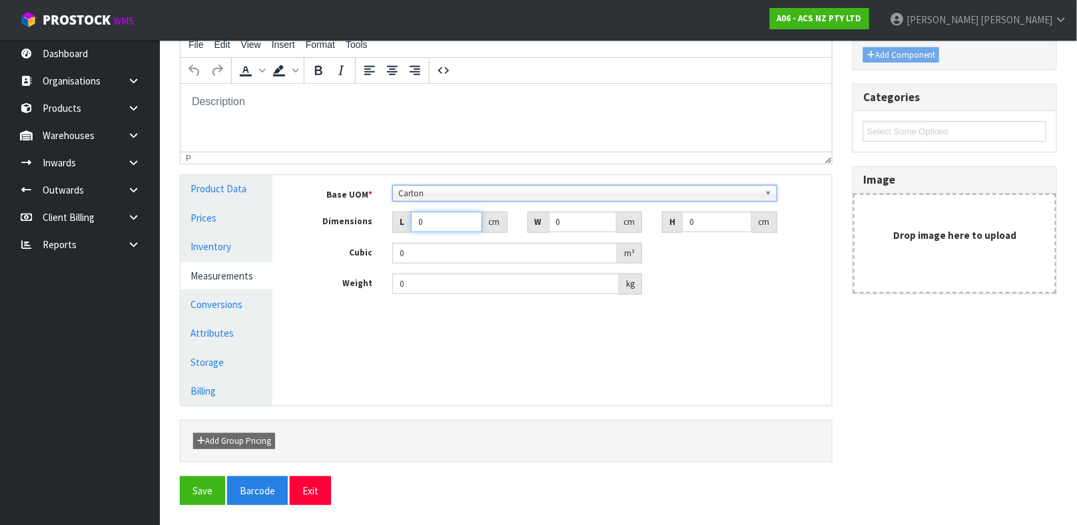
click at [436, 222] on input "0" at bounding box center [446, 222] width 71 height 21
click at [435, 222] on input "0" at bounding box center [446, 222] width 71 height 21
type input "0.000001"
type input "28"
type input "15"
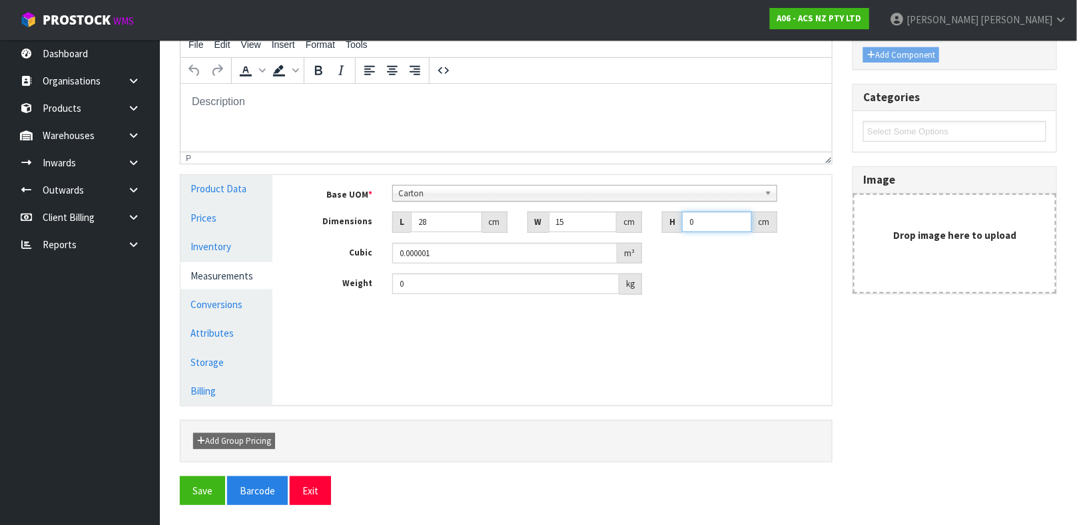
type input "8"
type input "0.00336"
type input "8"
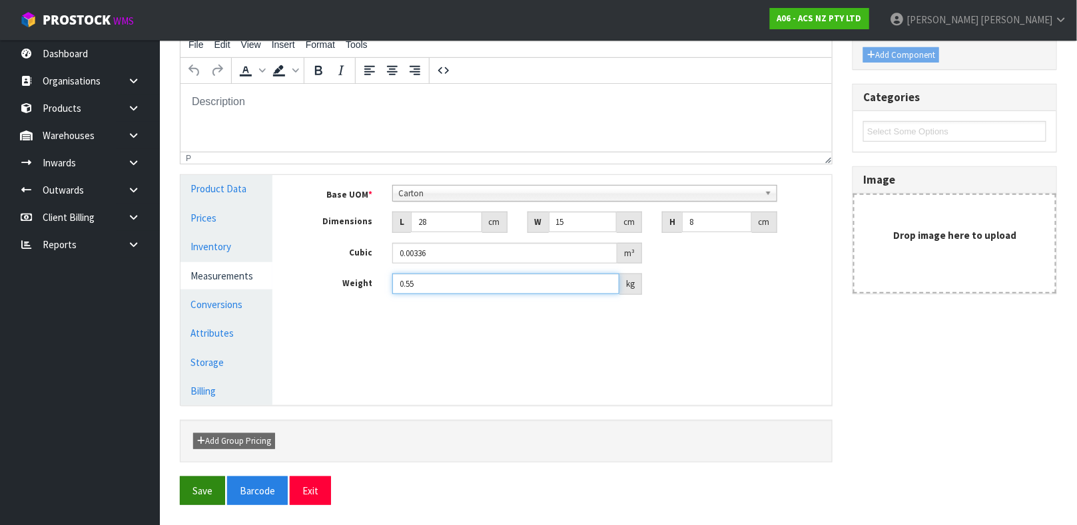
type input "0.55"
click at [215, 477] on button "Save" at bounding box center [202, 491] width 45 height 29
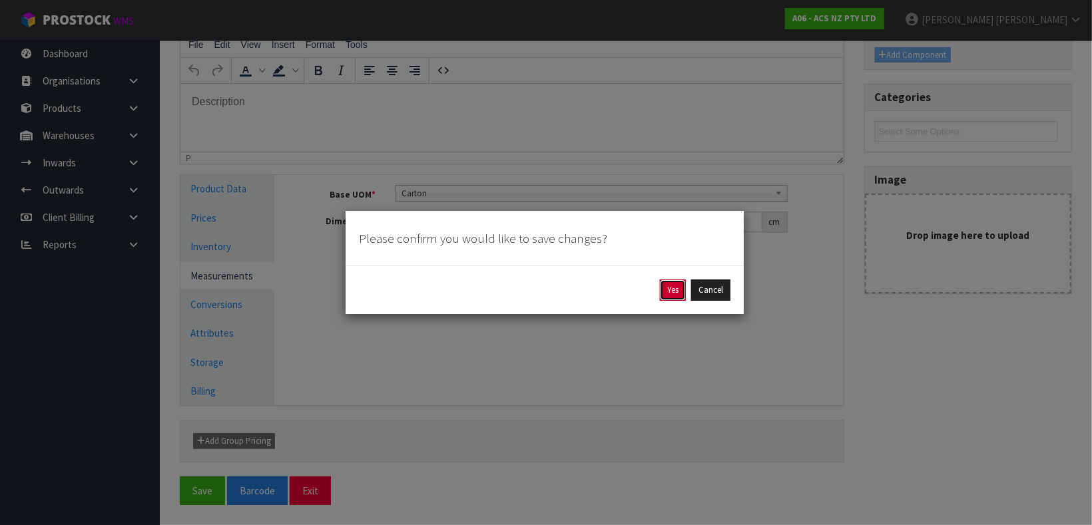
click at [669, 287] on button "Yes" at bounding box center [673, 290] width 26 height 21
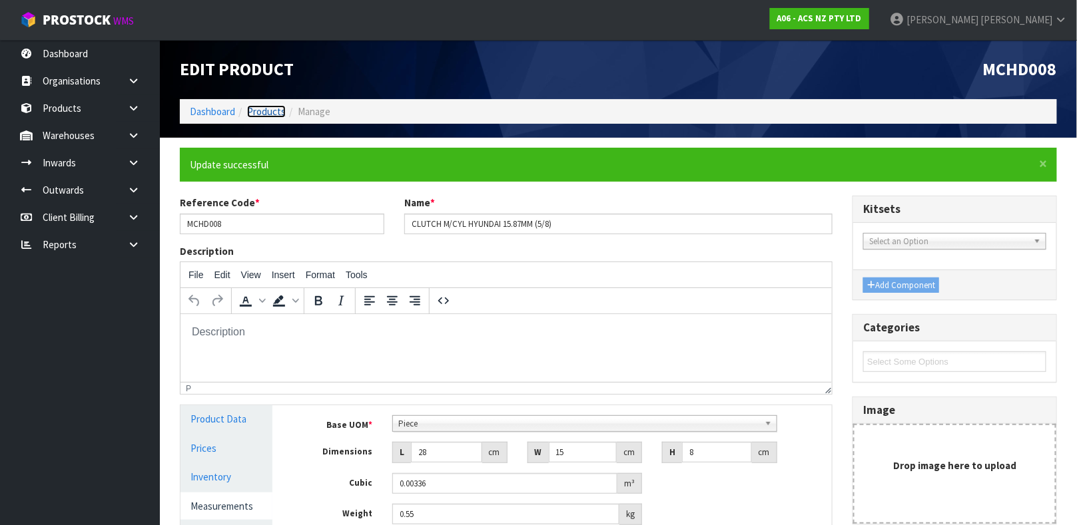
click at [271, 115] on link "Products" at bounding box center [266, 111] width 39 height 13
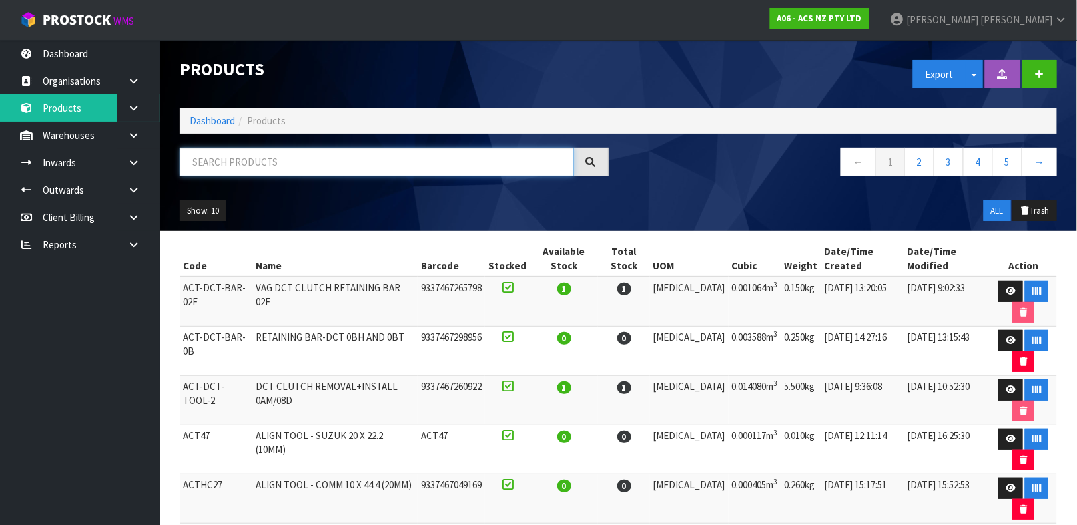
click at [267, 159] on input "text" at bounding box center [377, 162] width 394 height 29
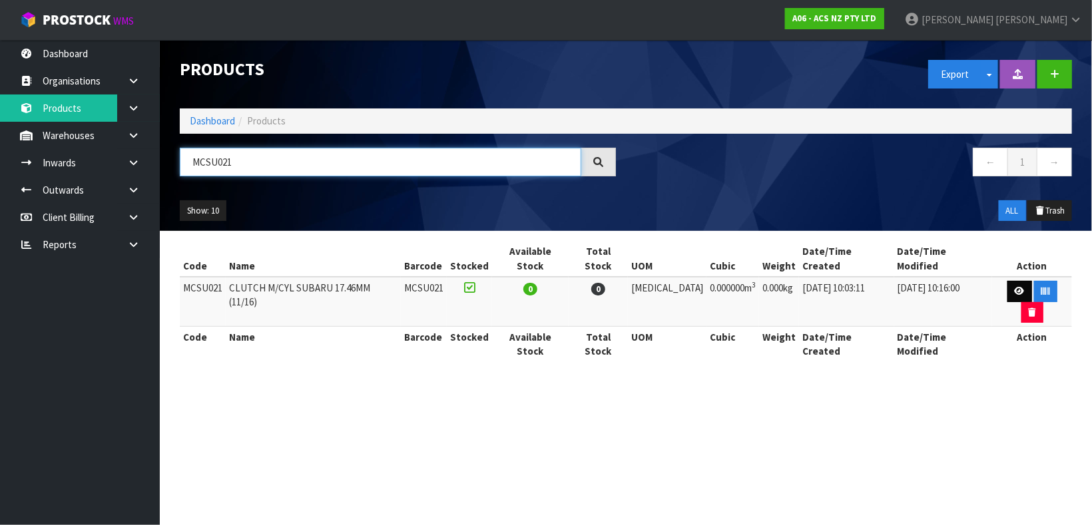
type input "MCSU021"
click at [1007, 285] on link at bounding box center [1019, 291] width 25 height 21
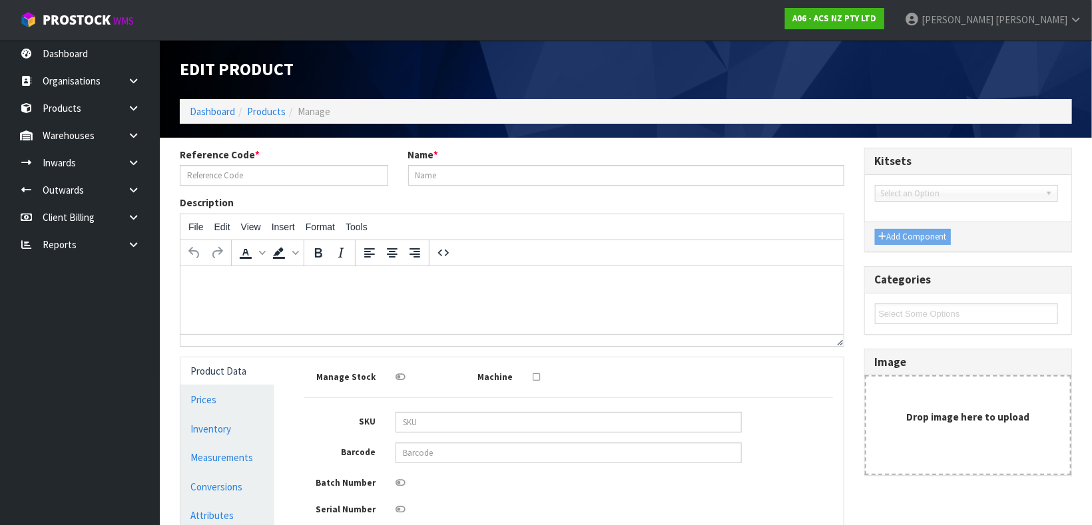
type input "MCSU021"
type input "CLUTCH M/CYL SUBARU 17.46MM (11/16)"
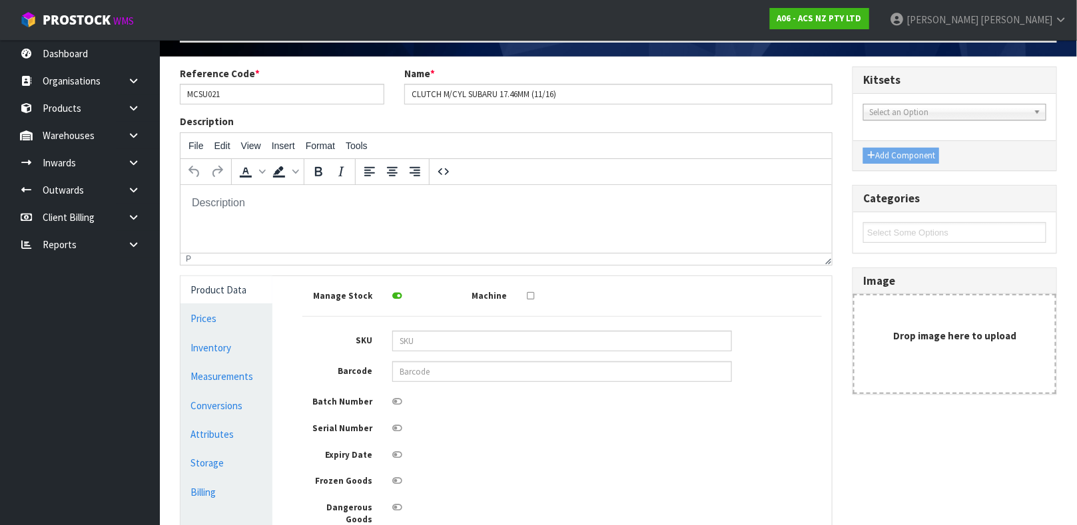
scroll to position [81, 0]
click at [428, 369] on input "text" at bounding box center [562, 372] width 340 height 21
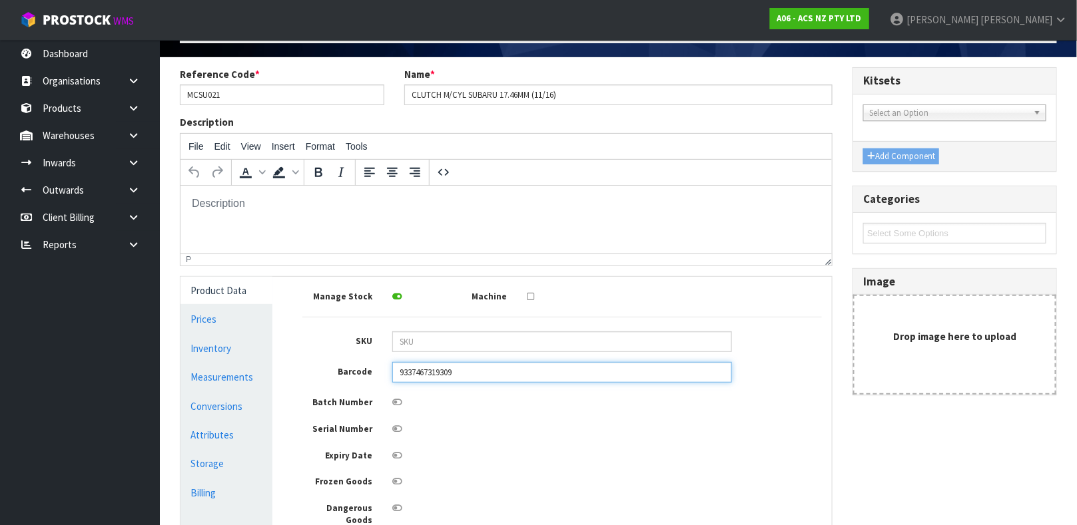
type input "9337467319309"
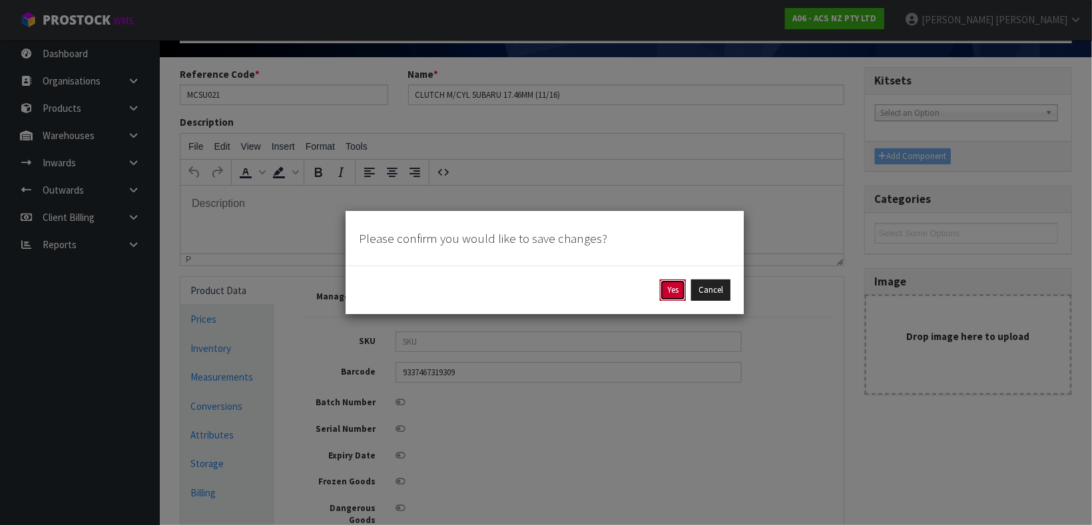
click at [675, 282] on button "Yes" at bounding box center [673, 290] width 26 height 21
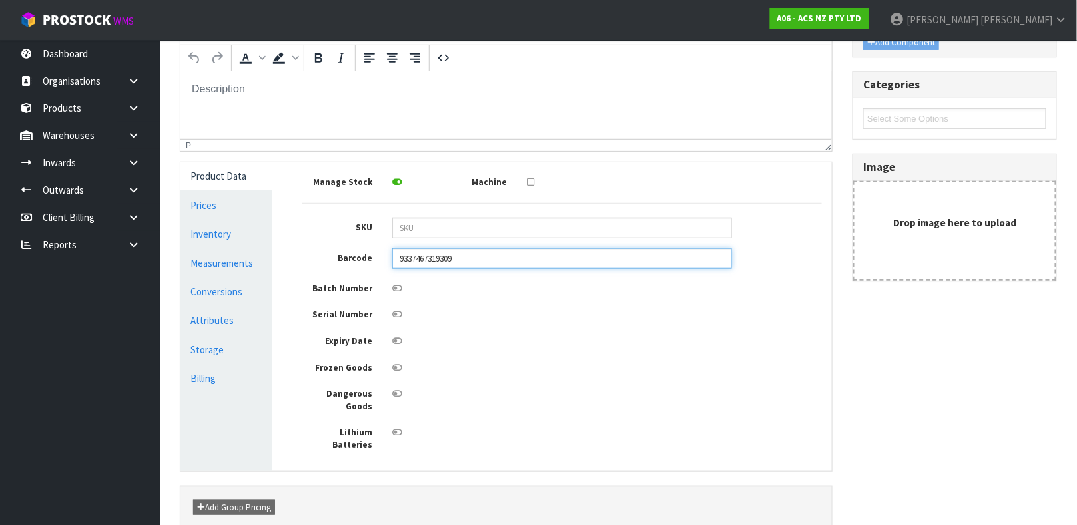
scroll to position [244, 0]
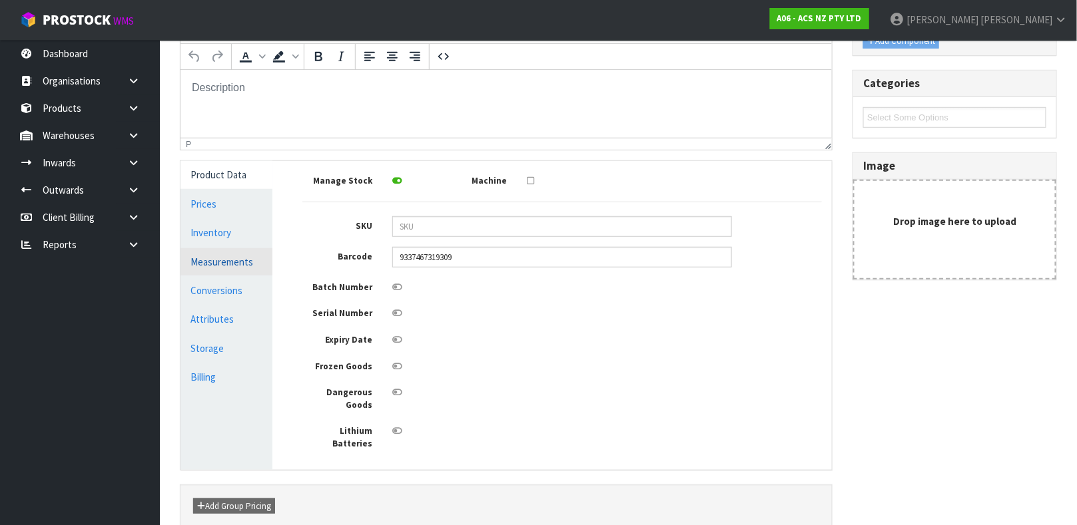
click at [222, 255] on link "Measurements" at bounding box center [226, 261] width 92 height 27
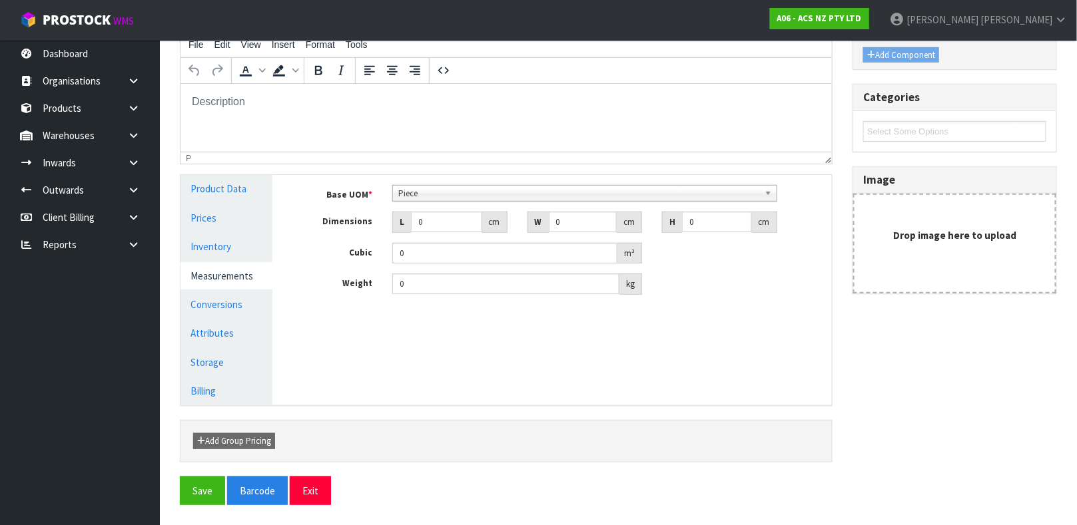
click at [469, 188] on span "Piece" at bounding box center [578, 194] width 361 height 16
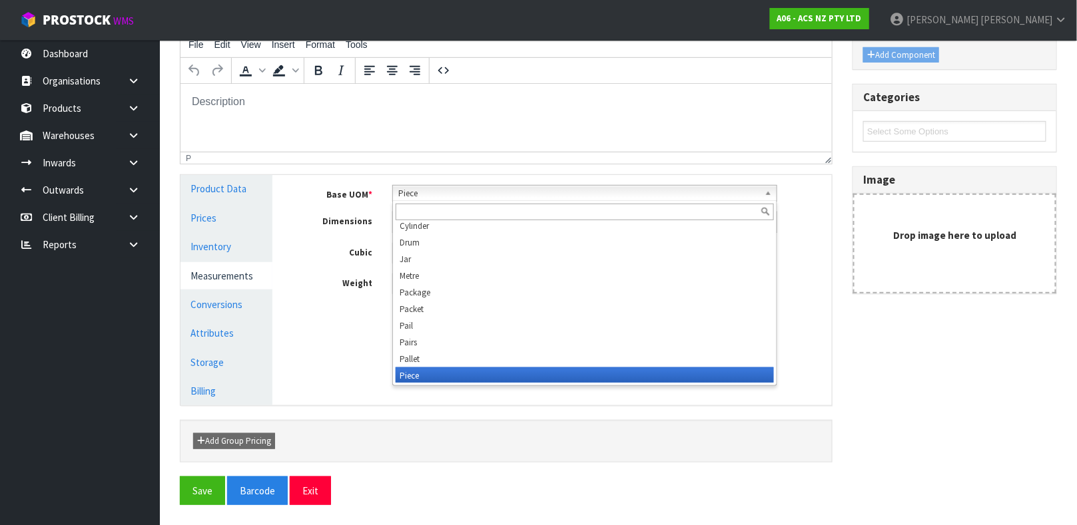
scroll to position [249, 0]
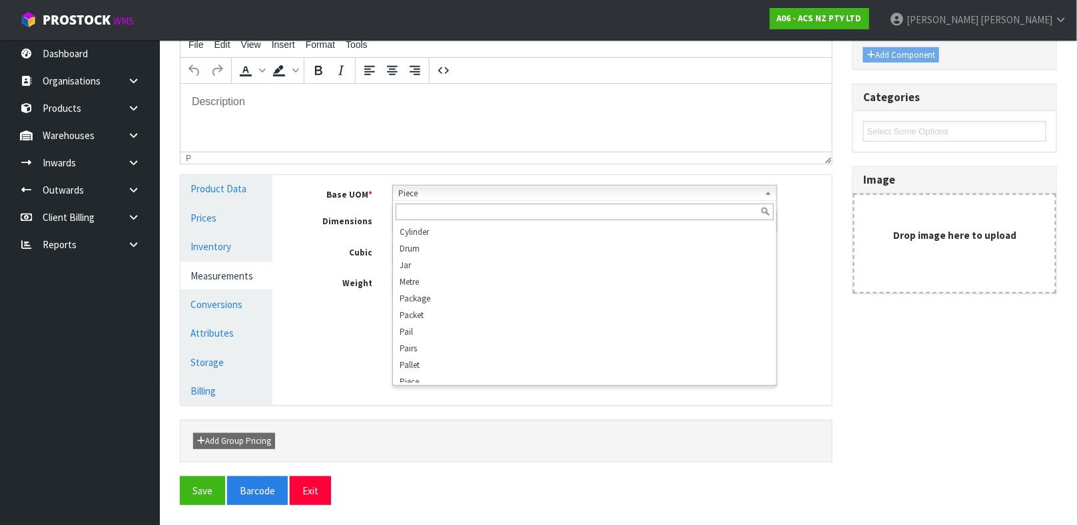
click at [464, 212] on input "text" at bounding box center [585, 212] width 378 height 17
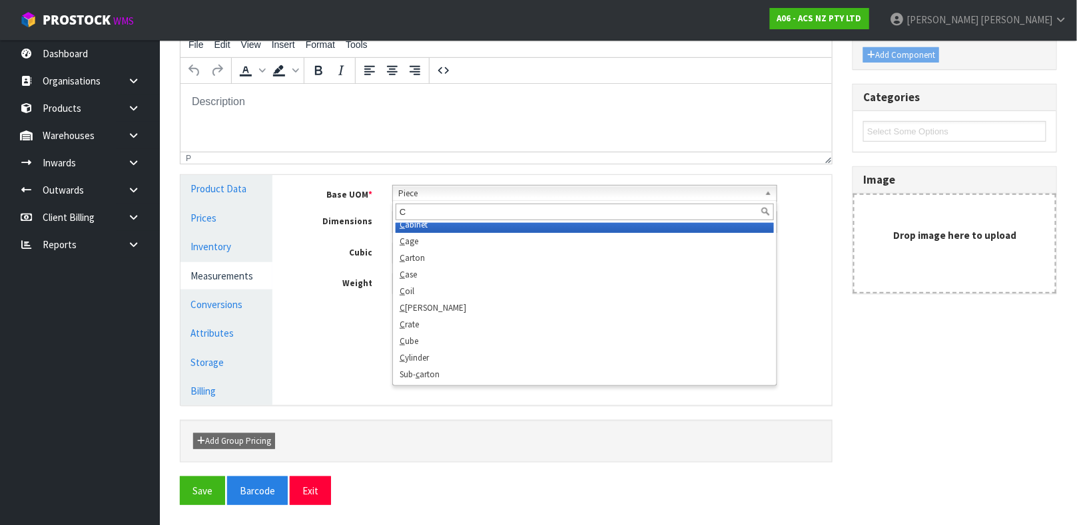
scroll to position [0, 0]
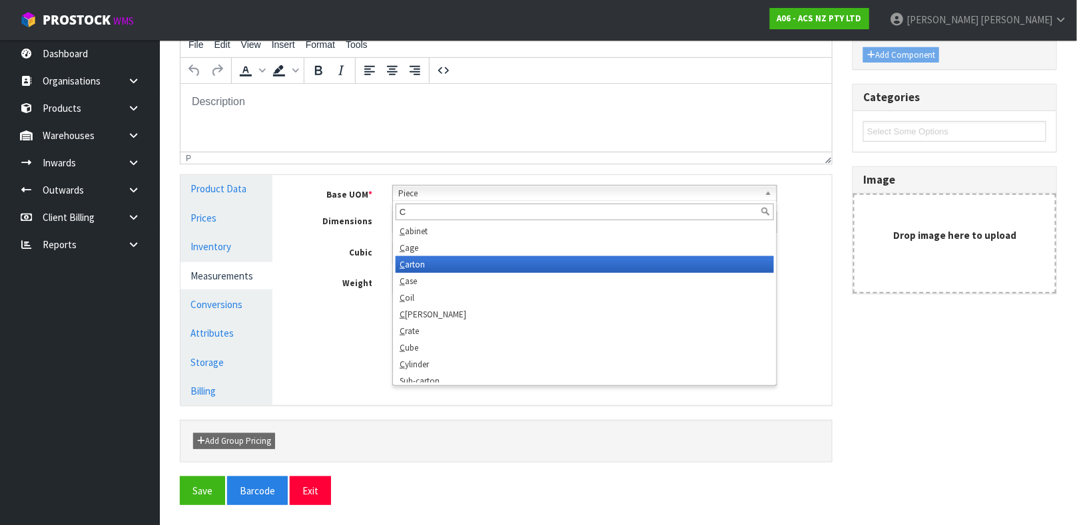
type input "C"
click at [448, 262] on li "C arton" at bounding box center [585, 264] width 378 height 17
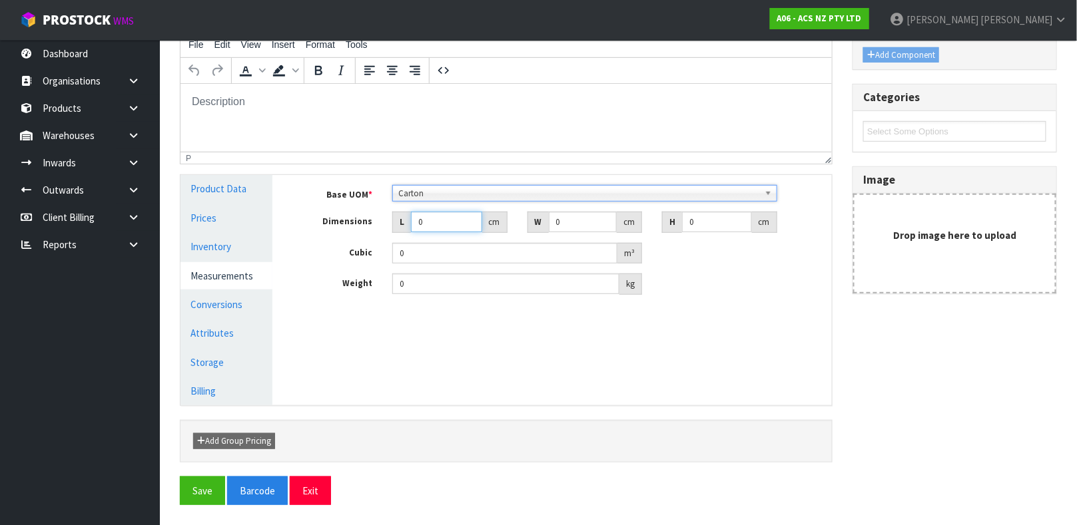
click at [436, 221] on input "0" at bounding box center [446, 222] width 71 height 21
type input "0.000001"
type input "27"
type input "15"
type input "8"
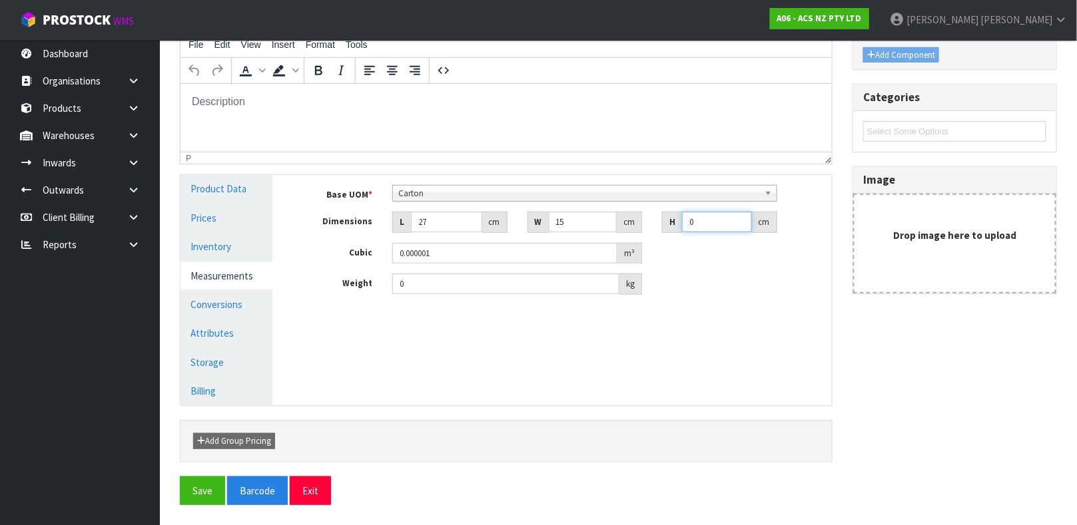
type input "0.00324"
type input "8"
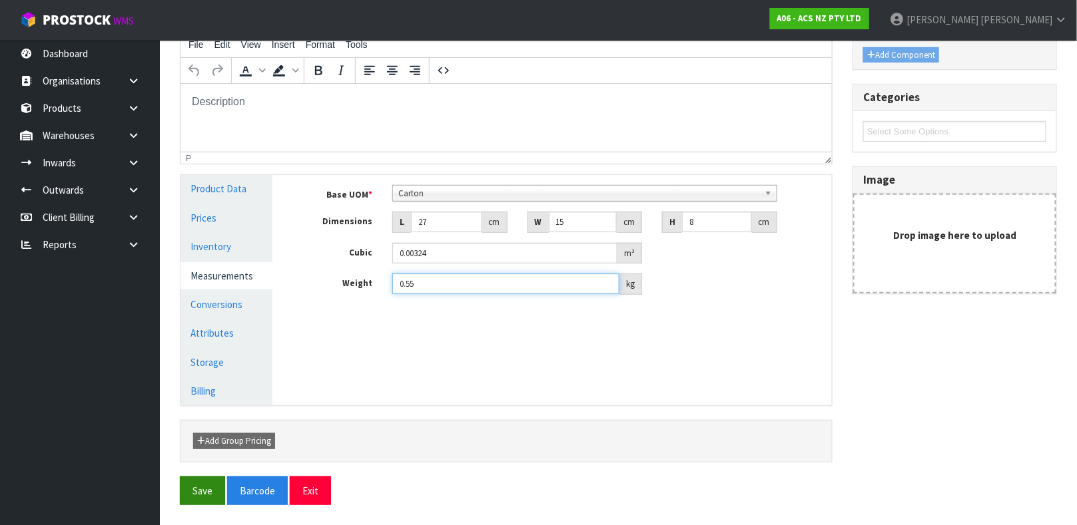
type input "0.55"
click at [212, 477] on button "Save" at bounding box center [202, 491] width 45 height 29
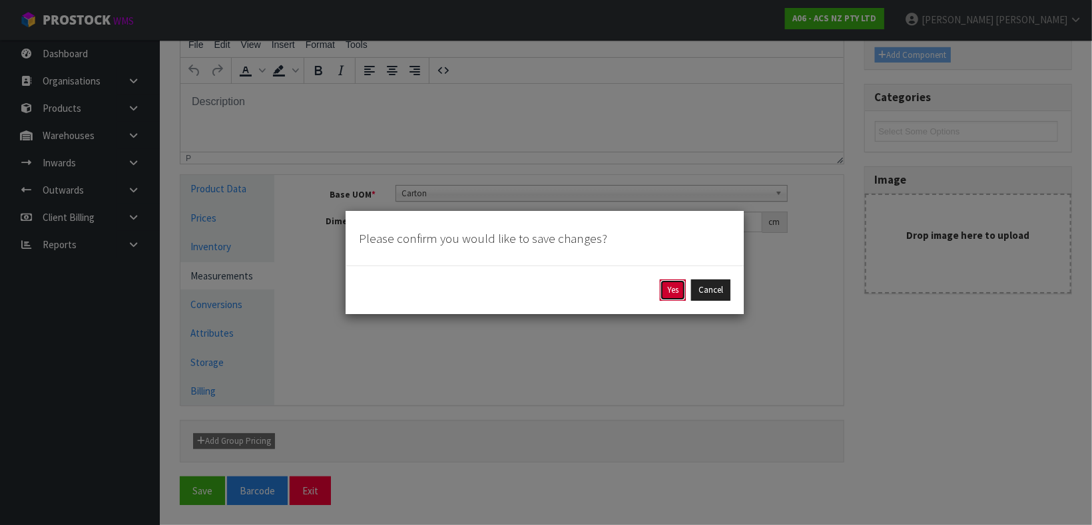
click at [671, 291] on button "Yes" at bounding box center [673, 290] width 26 height 21
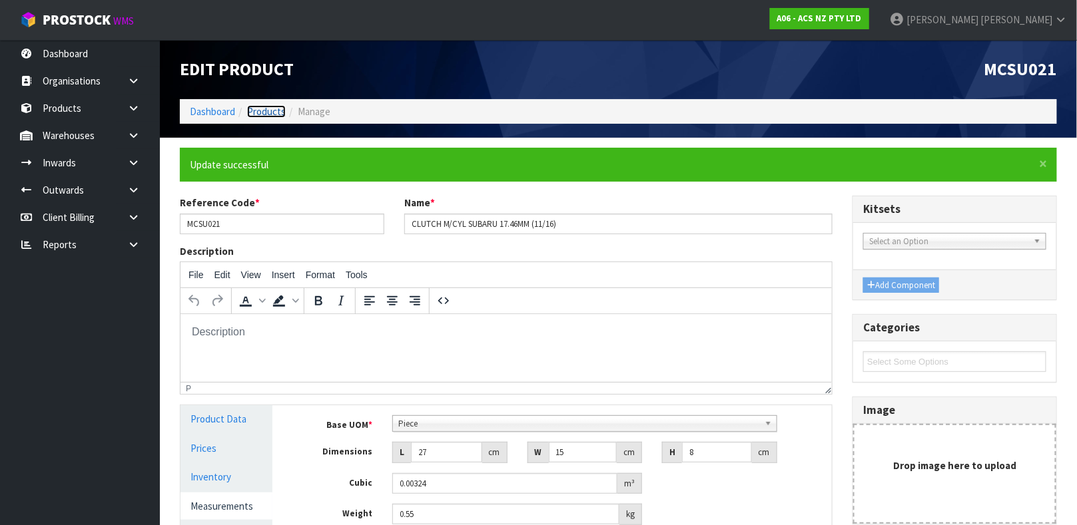
click at [275, 108] on link "Products" at bounding box center [266, 111] width 39 height 13
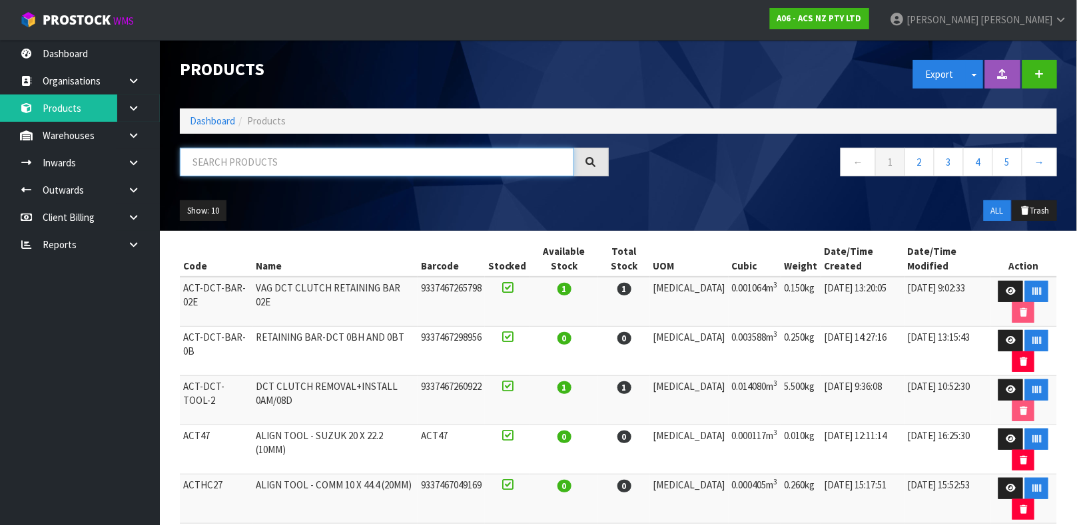
click at [325, 164] on input "text" at bounding box center [377, 162] width 394 height 29
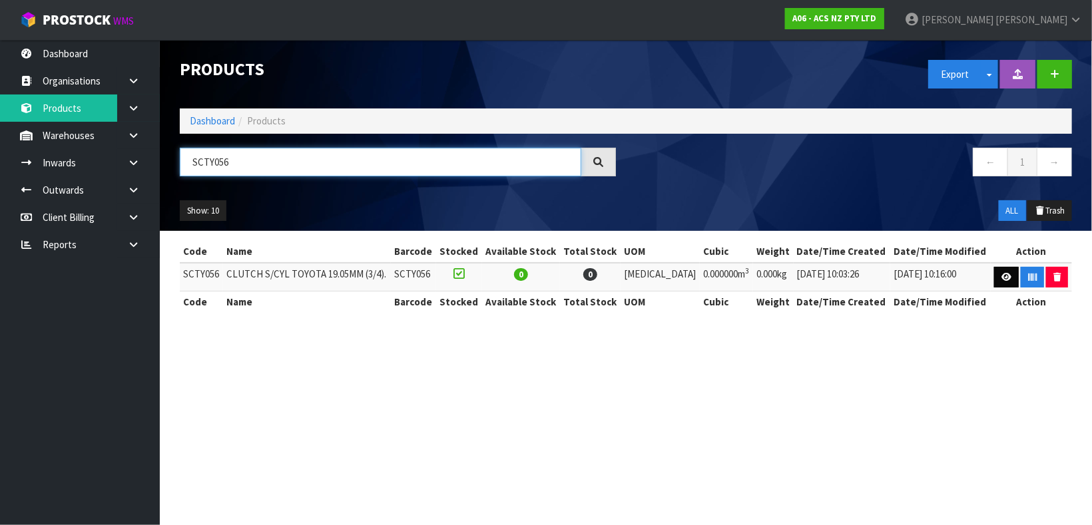
type input "SCTY056"
click at [1000, 284] on link at bounding box center [1006, 277] width 25 height 21
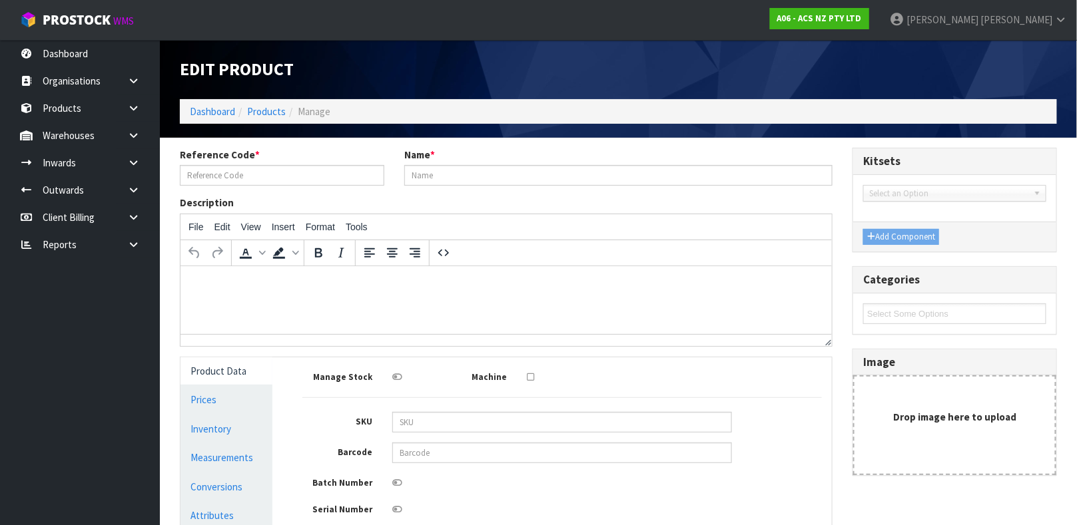
type input "SCTY056"
type input "CLUTCH S/CYL TOYOTA 19.05MM (3/4)."
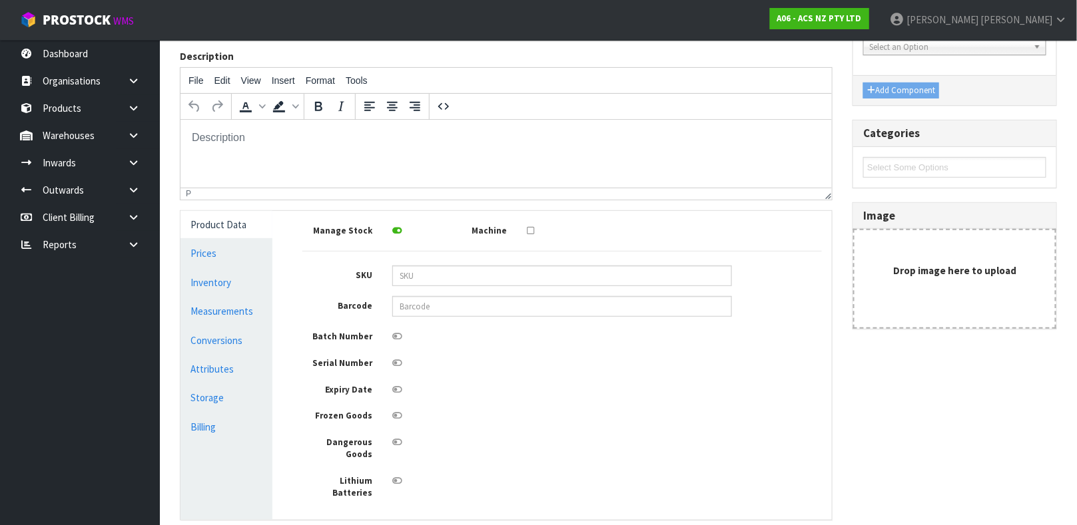
scroll to position [158, 0]
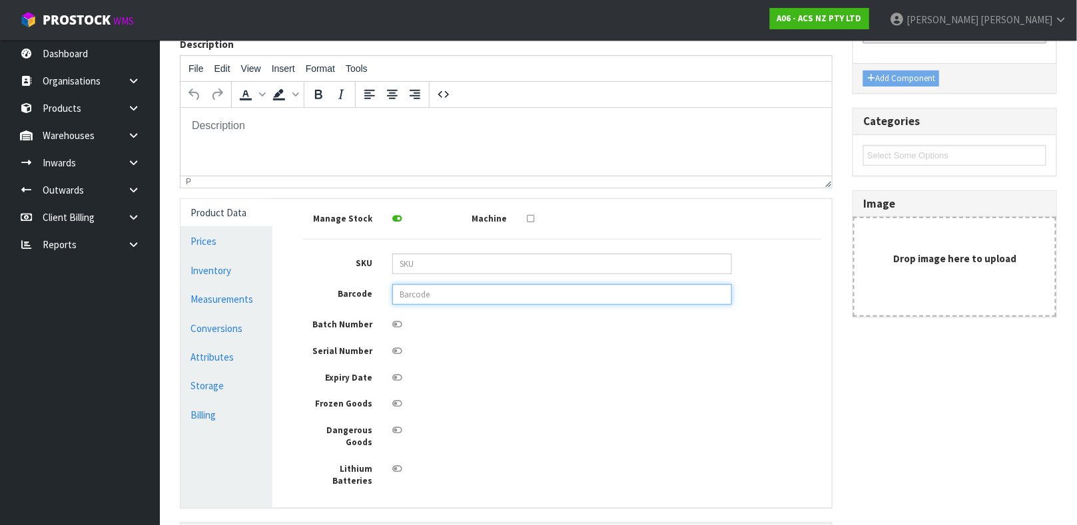
click at [445, 294] on input "text" at bounding box center [562, 294] width 340 height 21
type input "9337467062182"
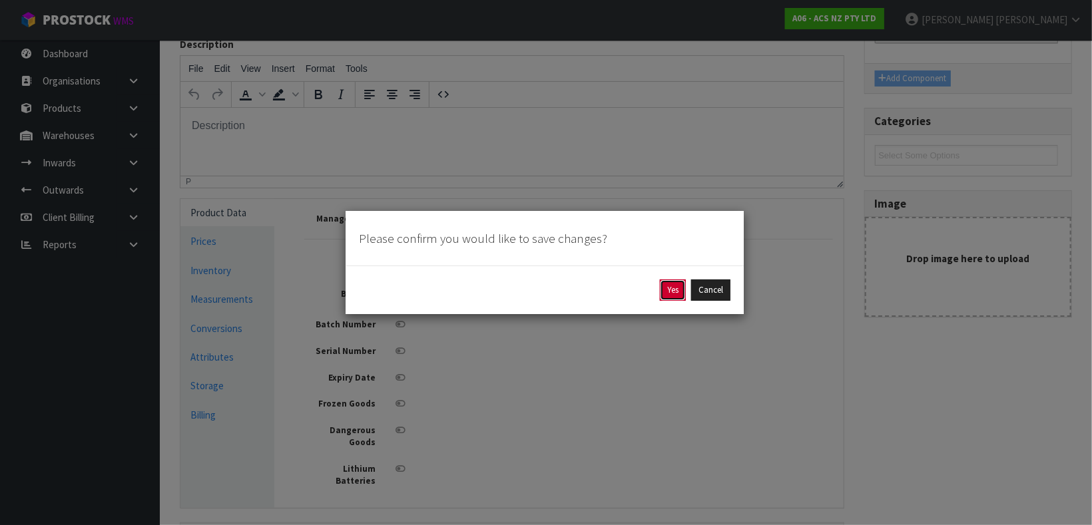
click at [669, 296] on button "Yes" at bounding box center [673, 290] width 26 height 21
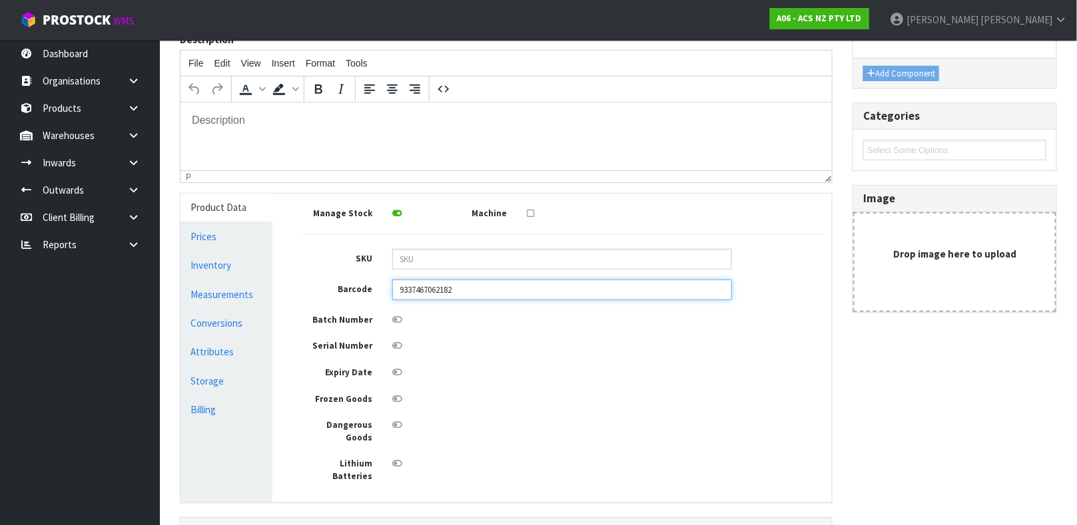
scroll to position [219, 0]
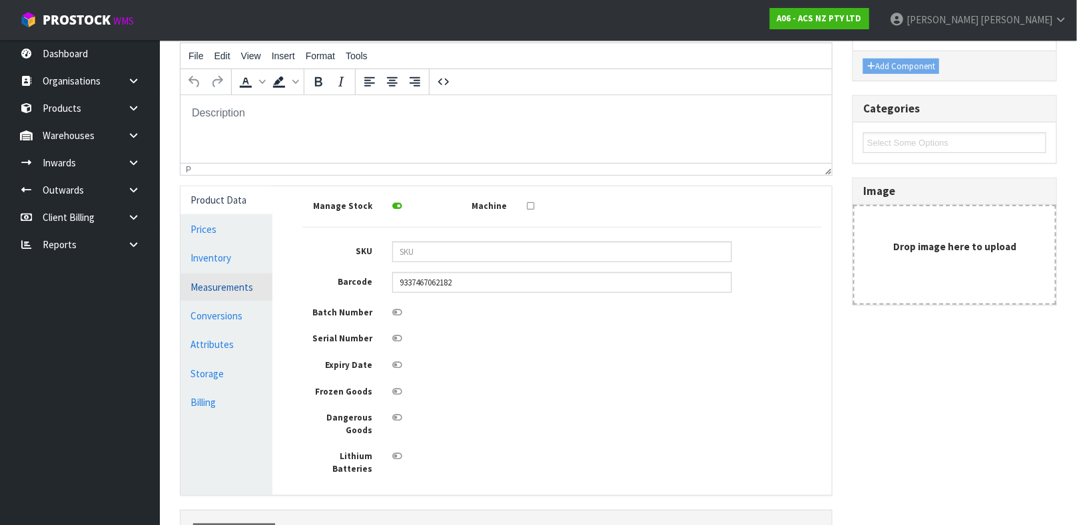
click at [214, 280] on link "Measurements" at bounding box center [226, 287] width 92 height 27
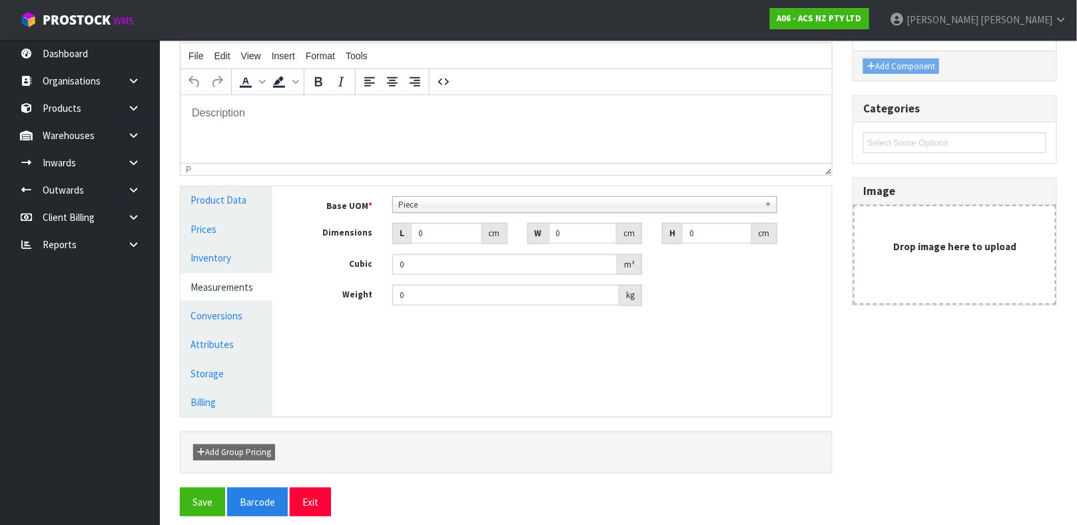
click at [448, 203] on span "Piece" at bounding box center [578, 205] width 361 height 16
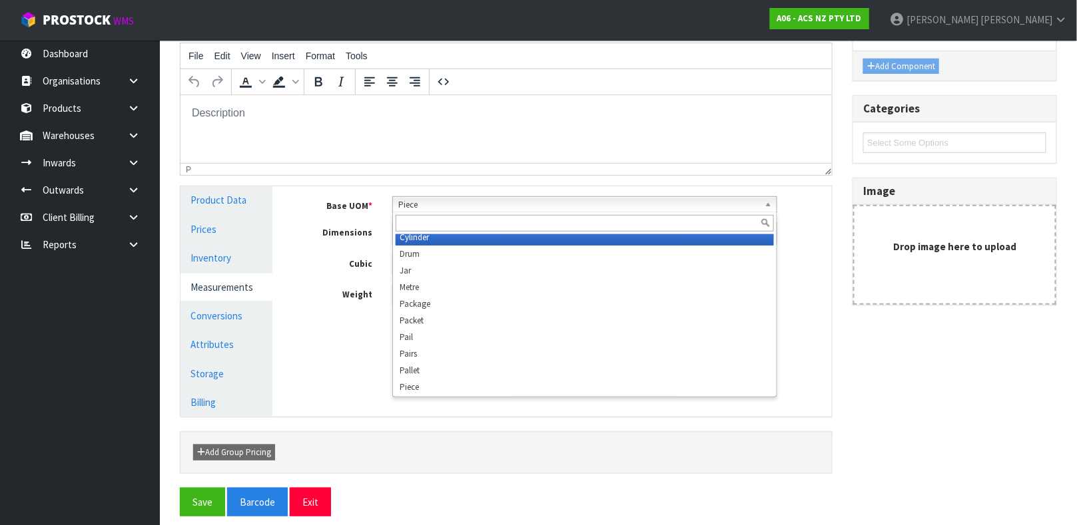
scroll to position [249, 0]
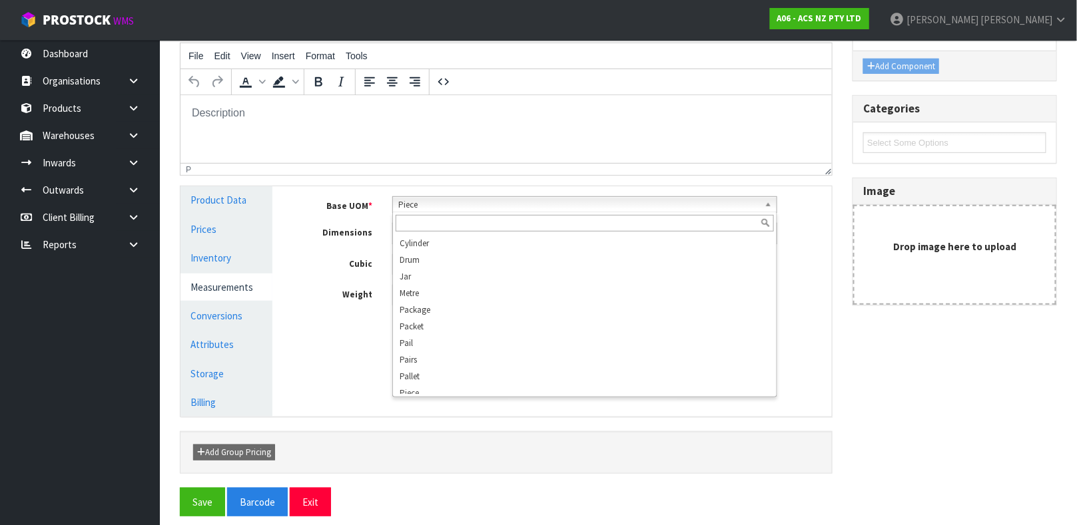
click at [441, 220] on input "text" at bounding box center [585, 223] width 378 height 17
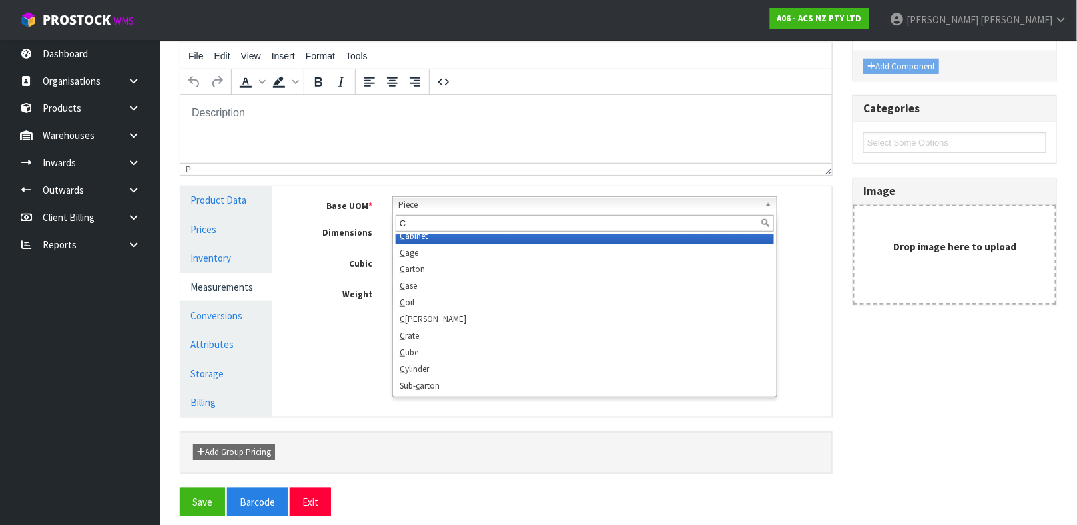
scroll to position [0, 0]
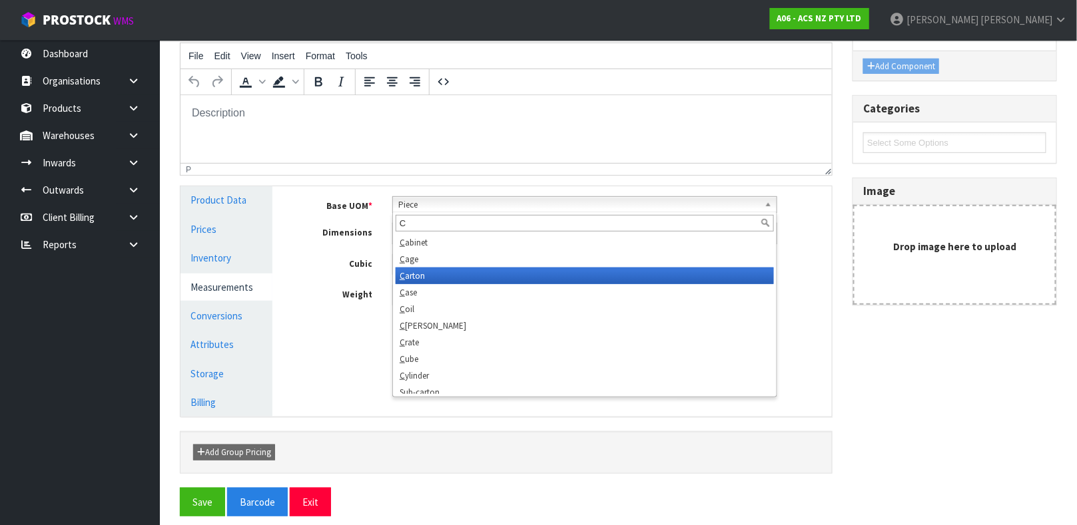
type input "C"
click at [441, 282] on li "C arton" at bounding box center [585, 276] width 378 height 17
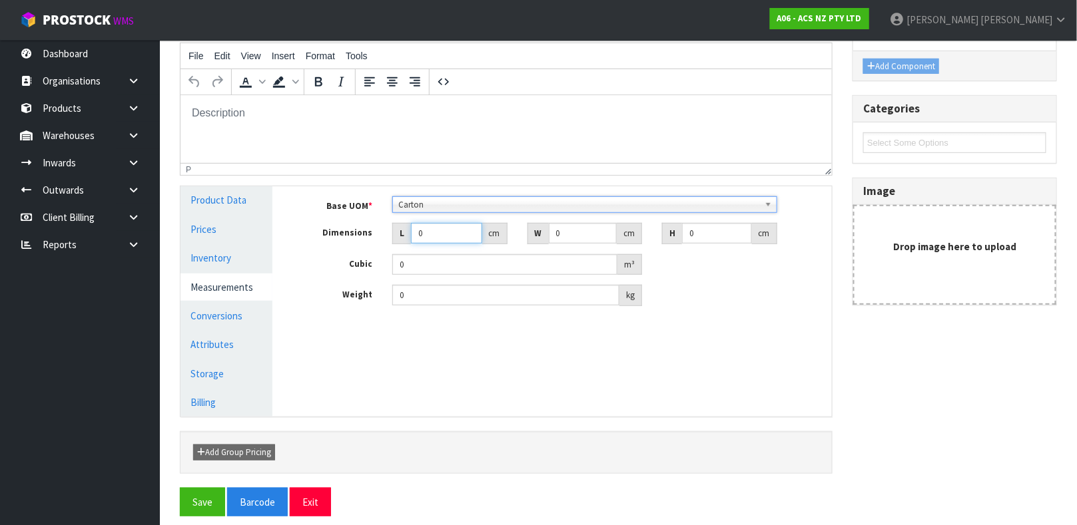
click at [432, 236] on input "0" at bounding box center [446, 233] width 71 height 21
type input "0.000001"
type input "15"
type input "10"
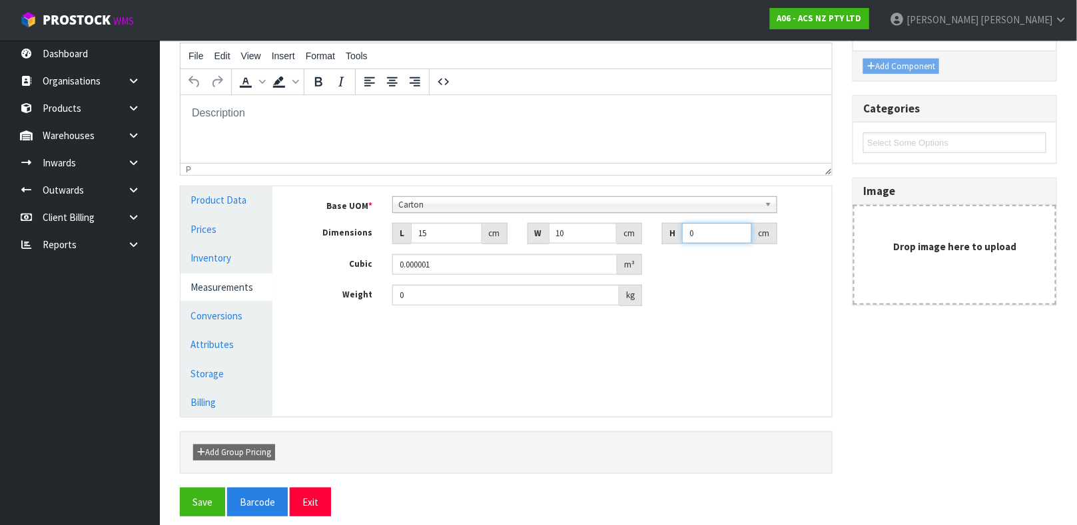
type input "8"
type input "0.0012"
type input "8"
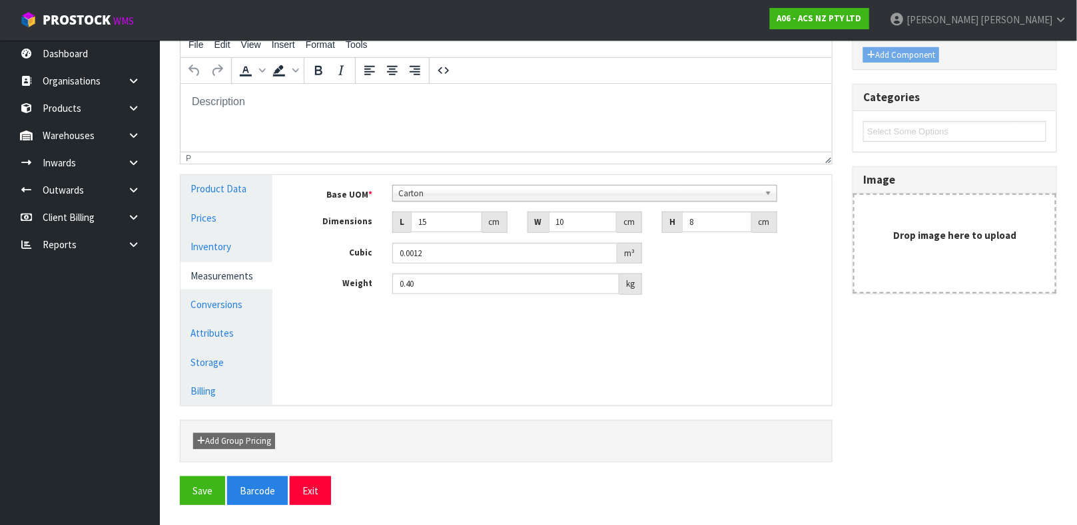
click at [314, 315] on div "Base UOM * Bag Bar Basket Bin Bottle Box Bundle Cabinet Cage Carton Case Coil C…" at bounding box center [561, 245] width 539 height 140
click at [209, 480] on button "Save" at bounding box center [202, 491] width 45 height 29
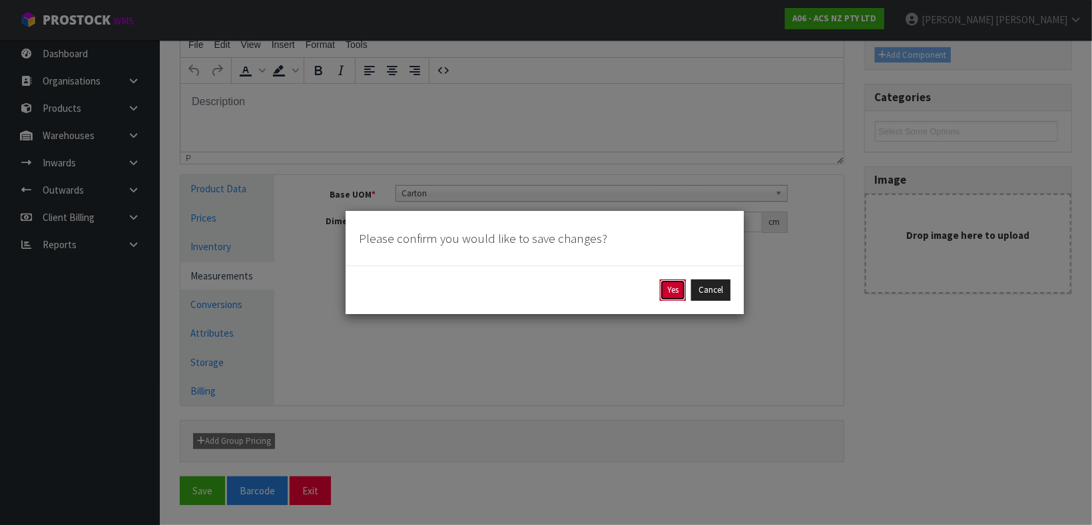
click at [678, 287] on button "Yes" at bounding box center [673, 290] width 26 height 21
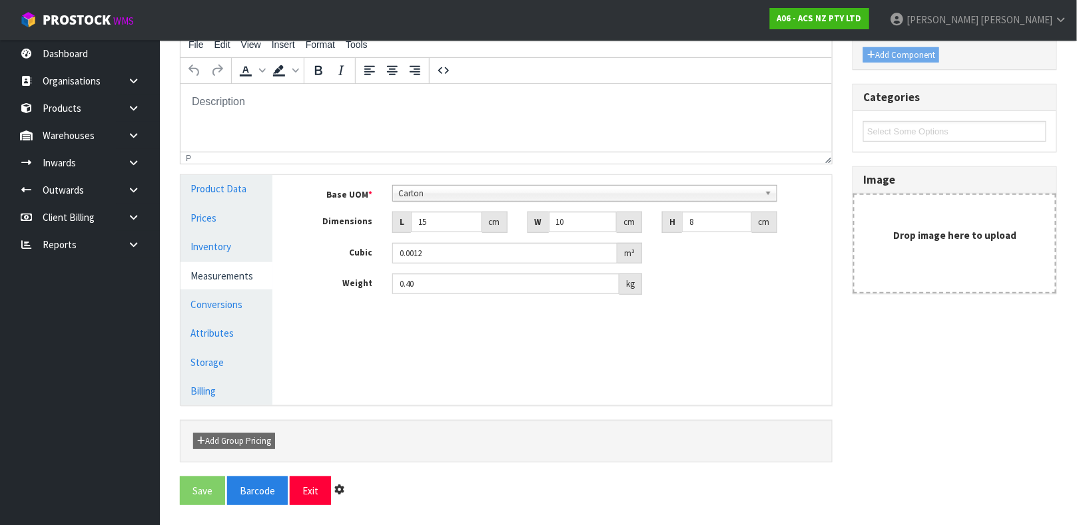
scroll to position [0, 0]
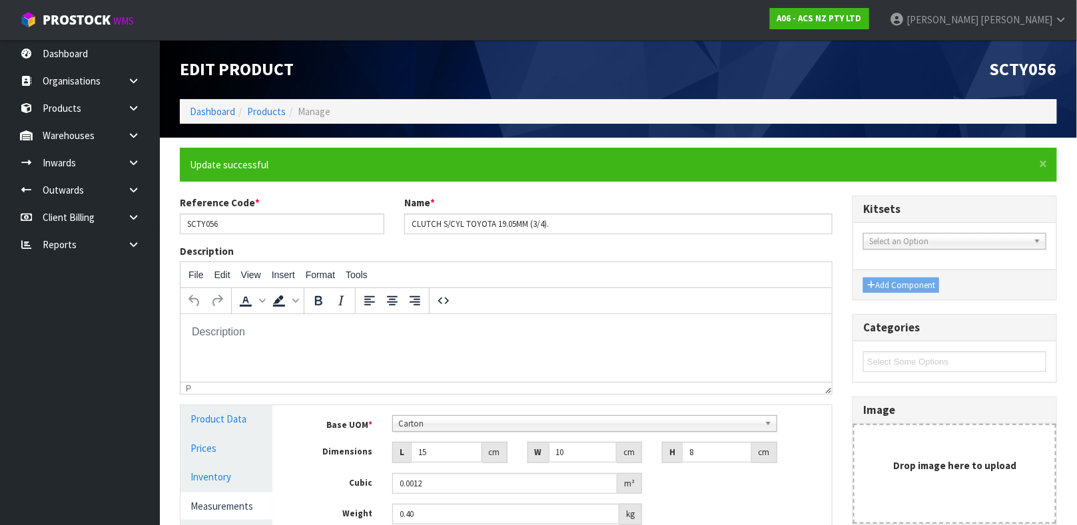
type input "0.4"
